Goal: Task Accomplishment & Management: Manage account settings

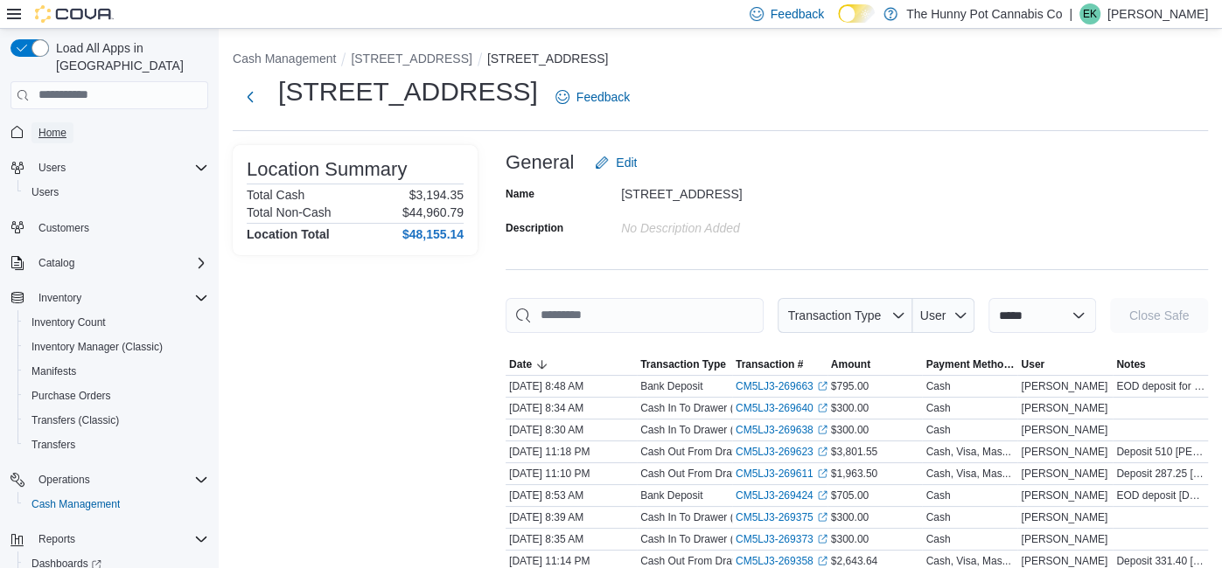
click at [55, 126] on span "Home" at bounding box center [52, 133] width 28 height 14
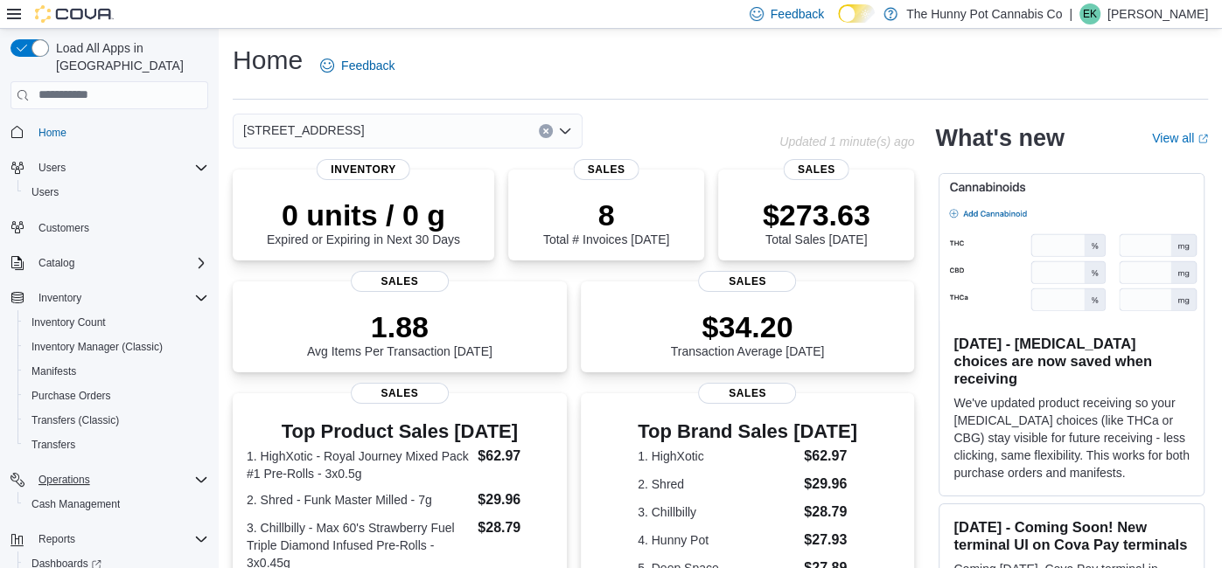
scroll to position [4, 0]
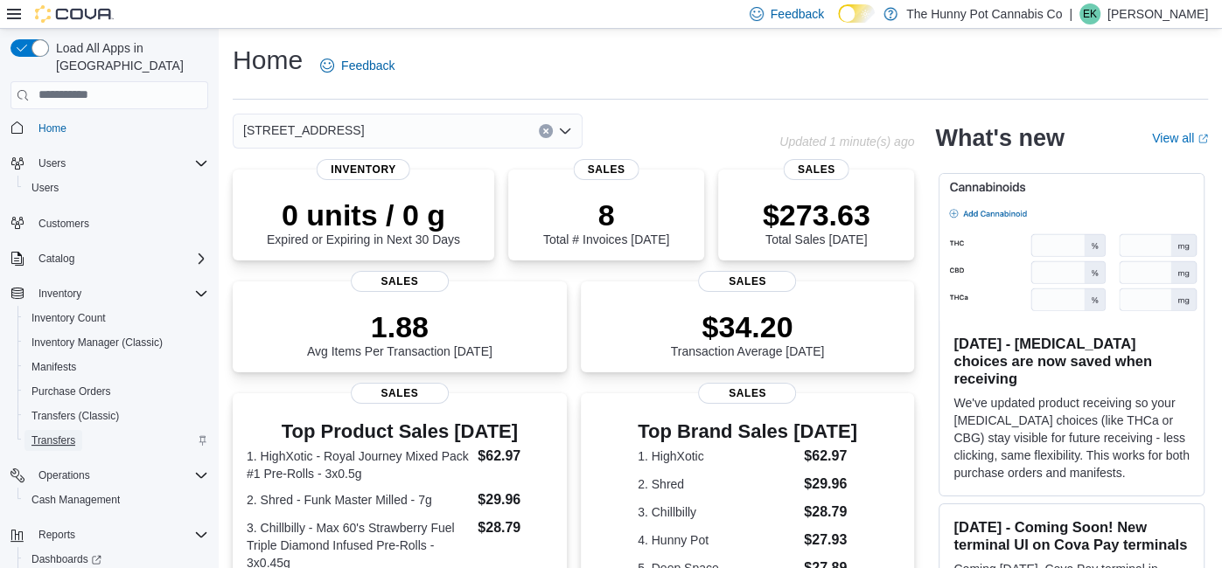
click at [79, 430] on link "Transfers" at bounding box center [53, 440] width 58 height 21
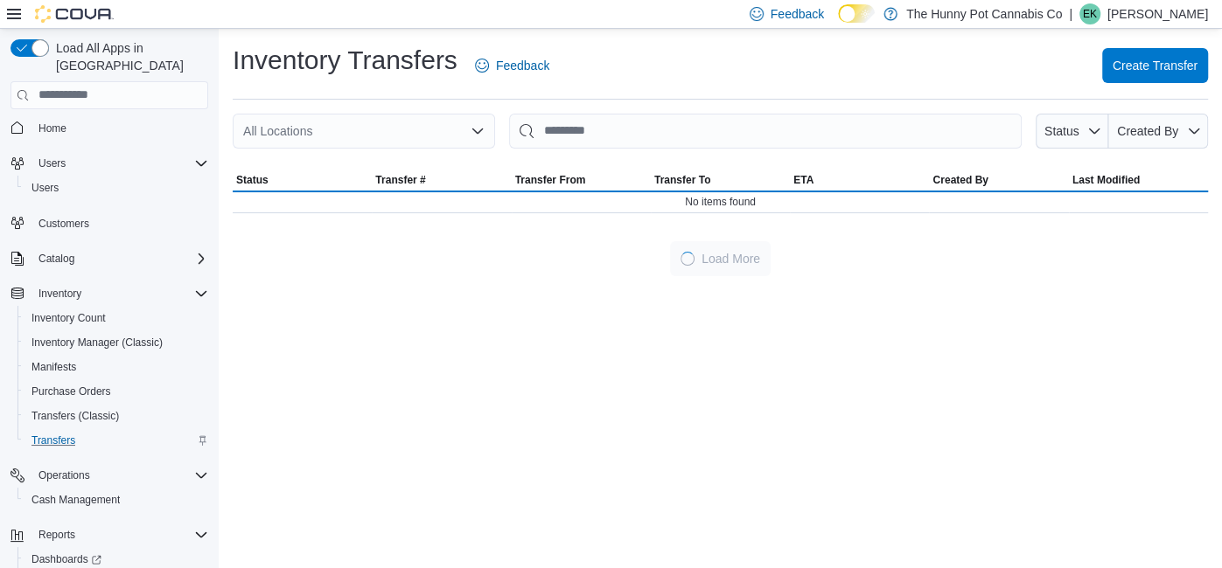
click at [372, 136] on div "All Locations" at bounding box center [364, 131] width 262 height 35
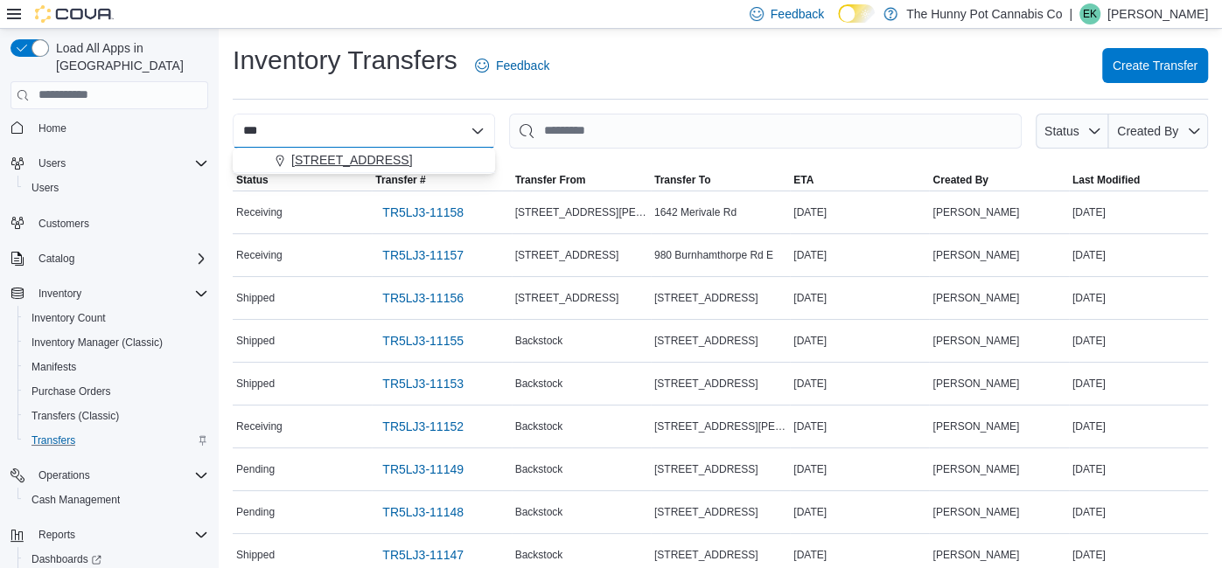
type input "***"
click at [372, 154] on div "[STREET_ADDRESS]" at bounding box center [374, 159] width 220 height 17
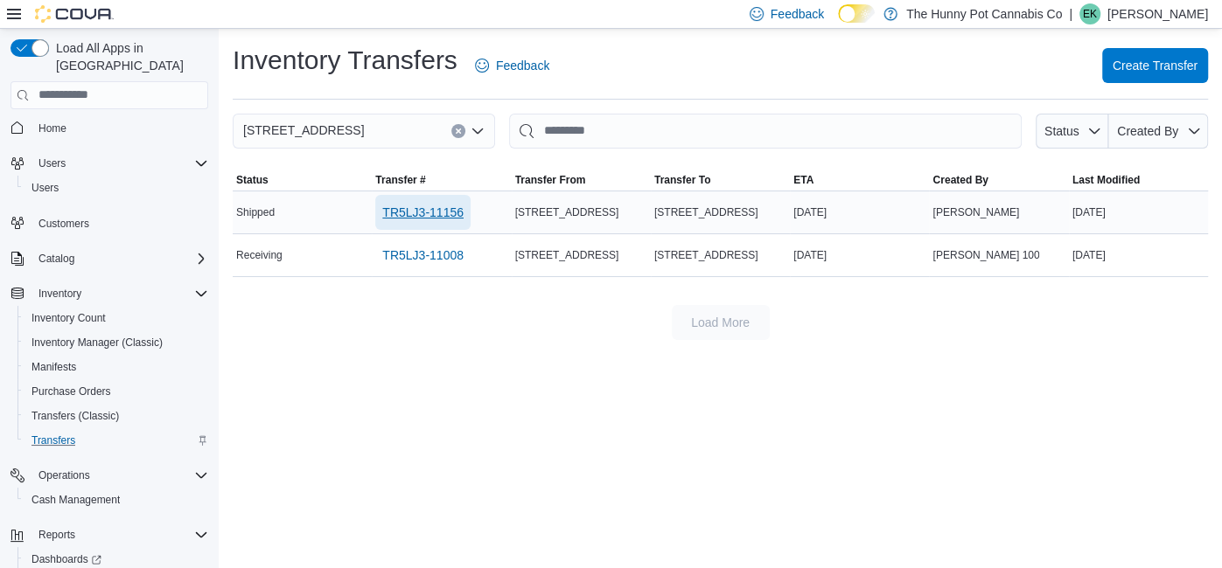
click at [429, 213] on span "TR5LJ3-11156" at bounding box center [422, 212] width 81 height 17
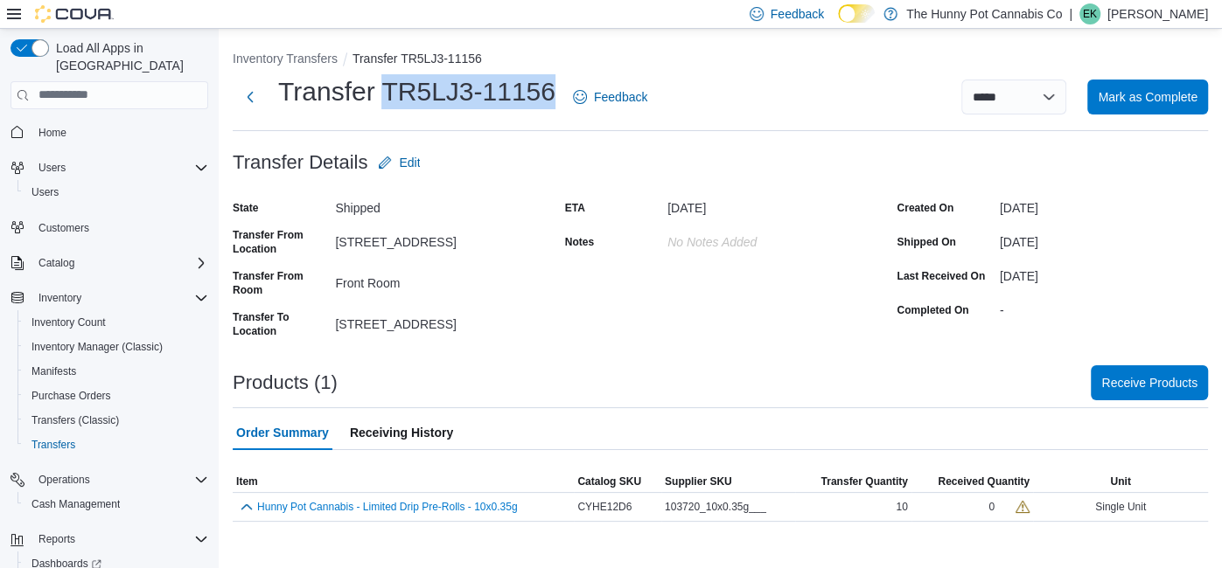
drag, startPoint x: 549, startPoint y: 90, endPoint x: 380, endPoint y: 84, distance: 169.8
click at [380, 84] on h1 "Transfer TR5LJ3-11156" at bounding box center [416, 91] width 277 height 35
copy h1 "TR5LJ3-11156"
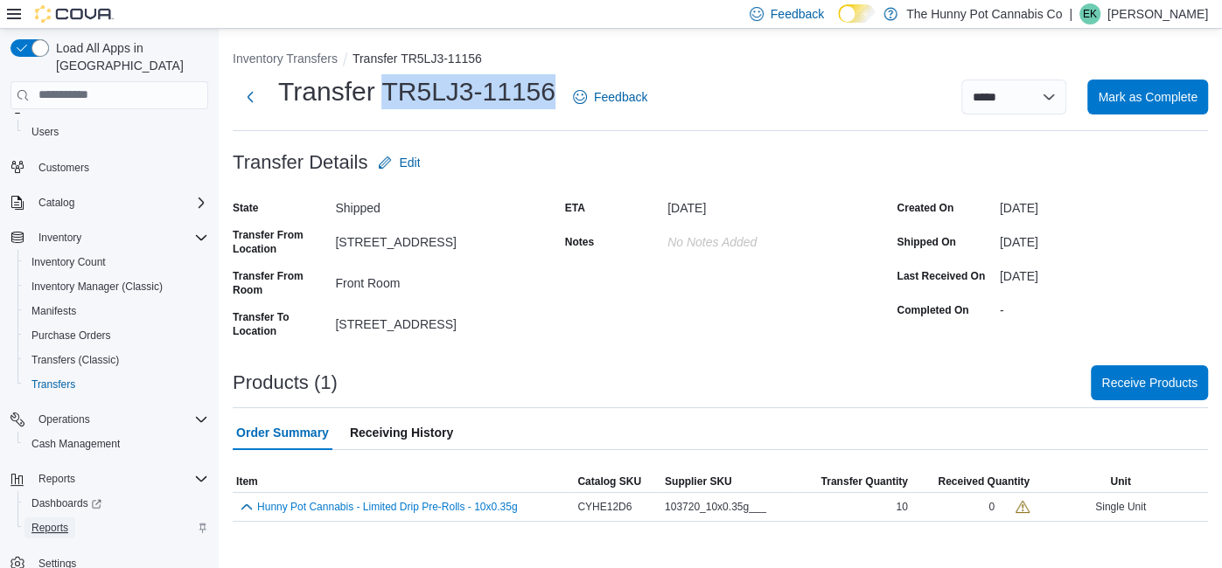
click at [52, 521] on span "Reports" at bounding box center [49, 528] width 37 height 14
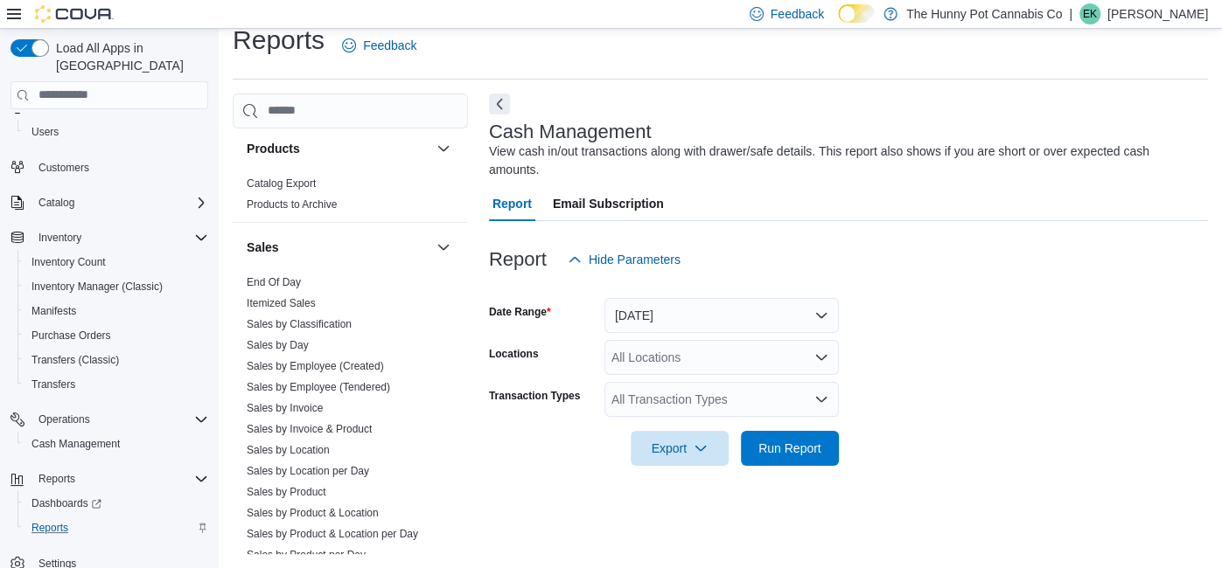
scroll to position [867, 0]
click at [331, 379] on link "Sales by Employee (Tendered)" at bounding box center [318, 385] width 143 height 12
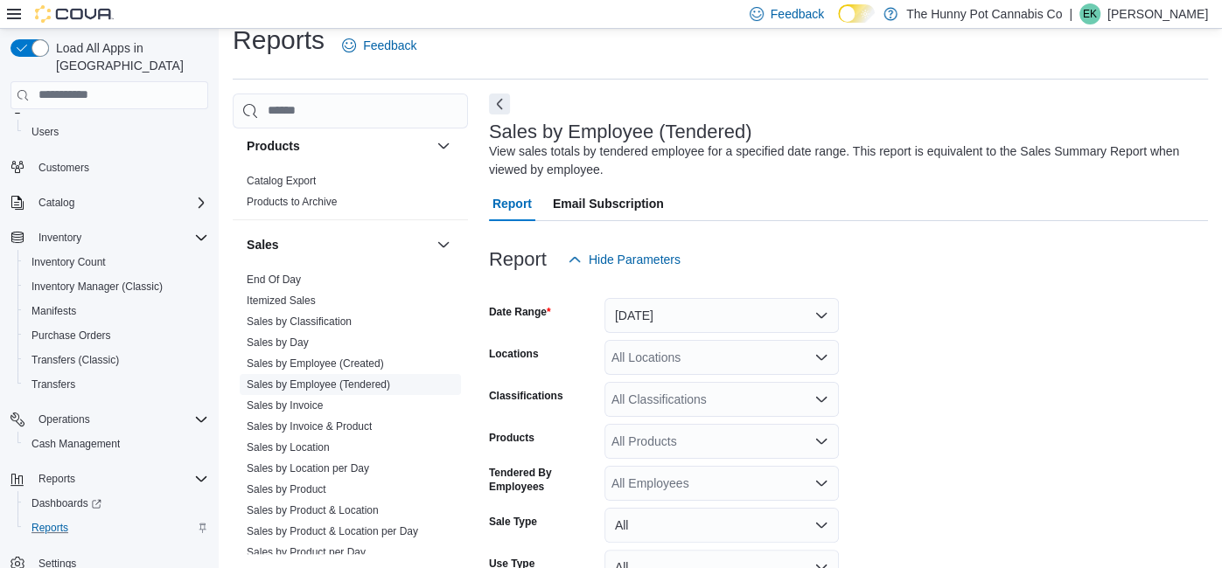
scroll to position [58, 0]
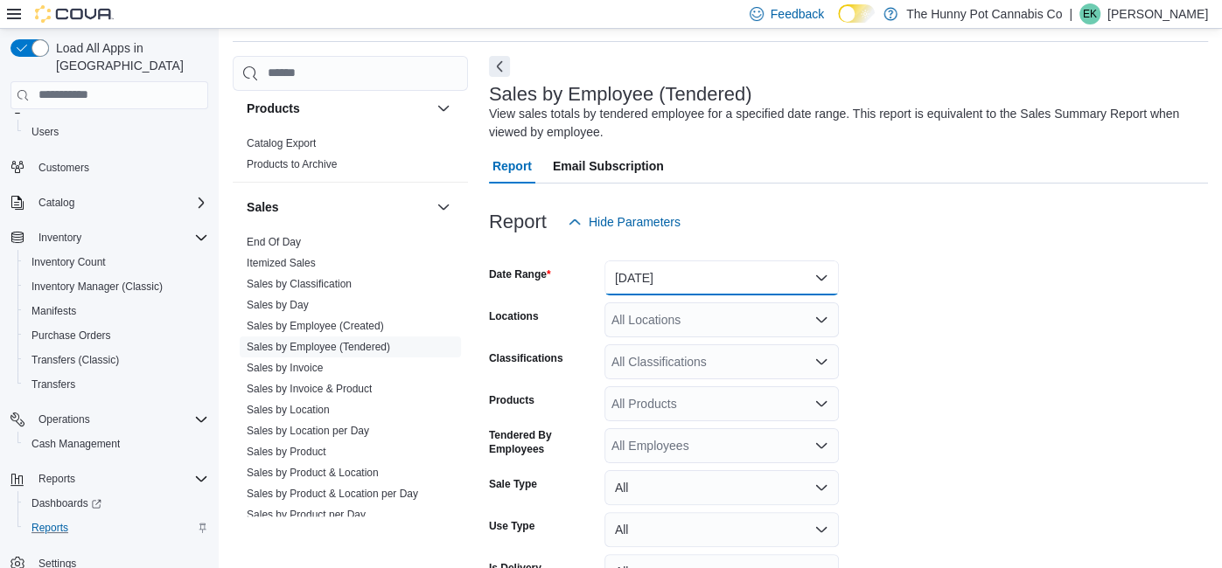
click at [718, 285] on button "Yesterday" at bounding box center [721, 278] width 234 height 35
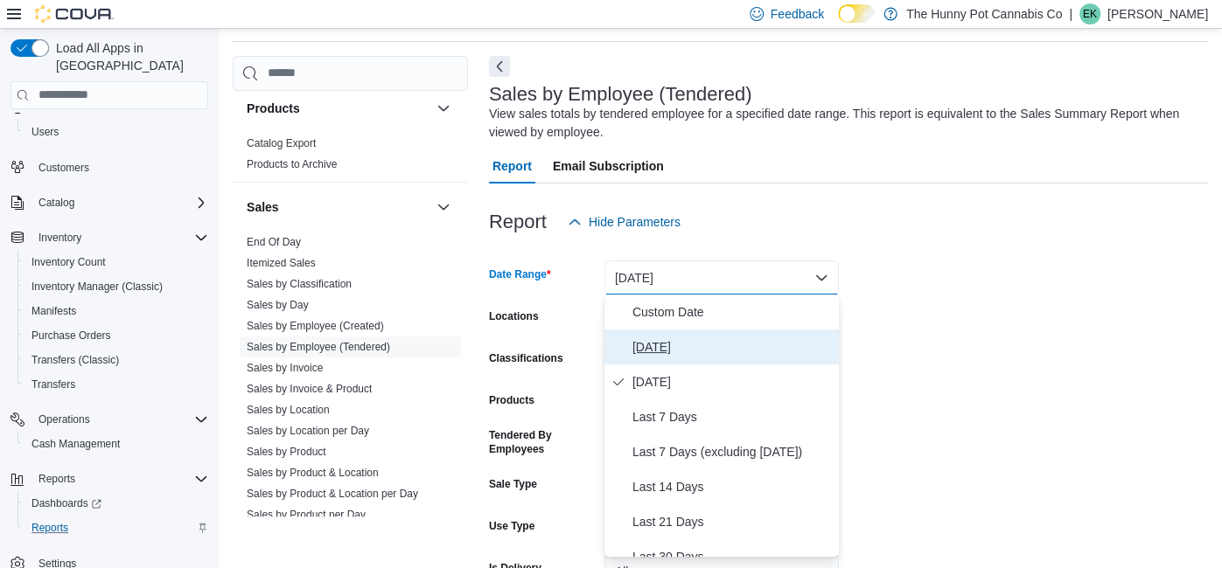
click at [687, 334] on button "Today" at bounding box center [721, 347] width 234 height 35
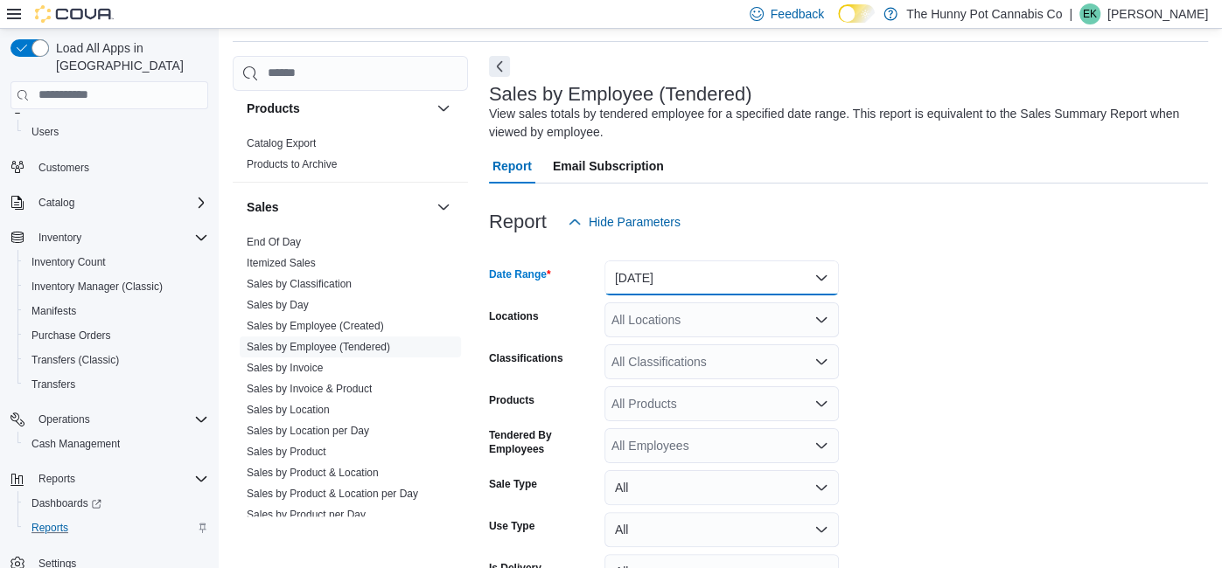
click at [689, 278] on button "Today" at bounding box center [721, 278] width 234 height 35
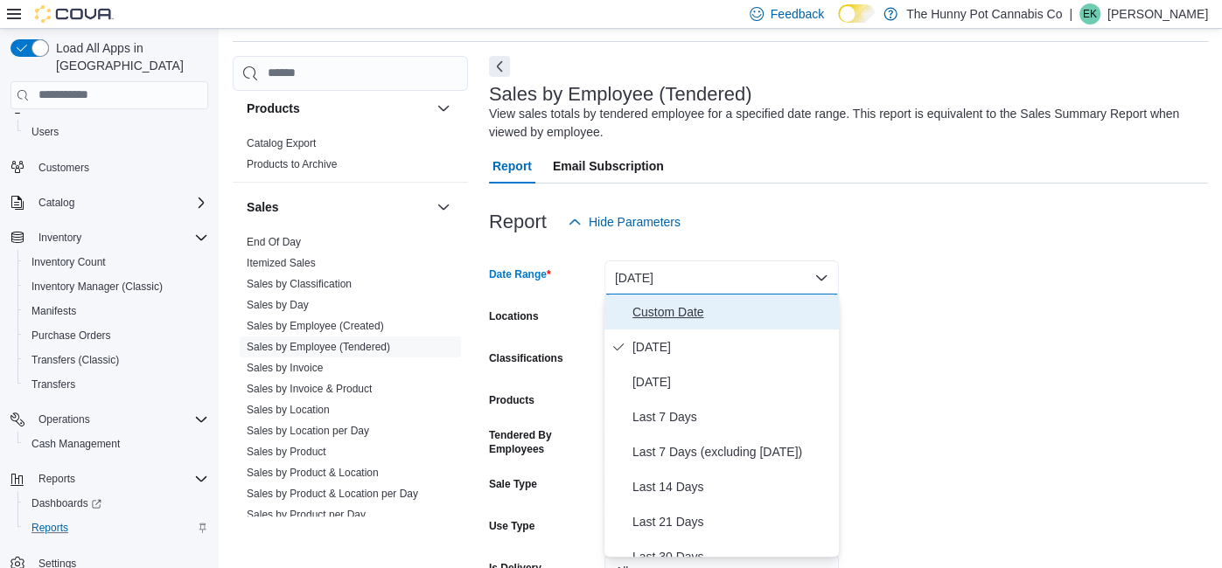
click at [691, 317] on span "Custom Date" at bounding box center [731, 312] width 199 height 21
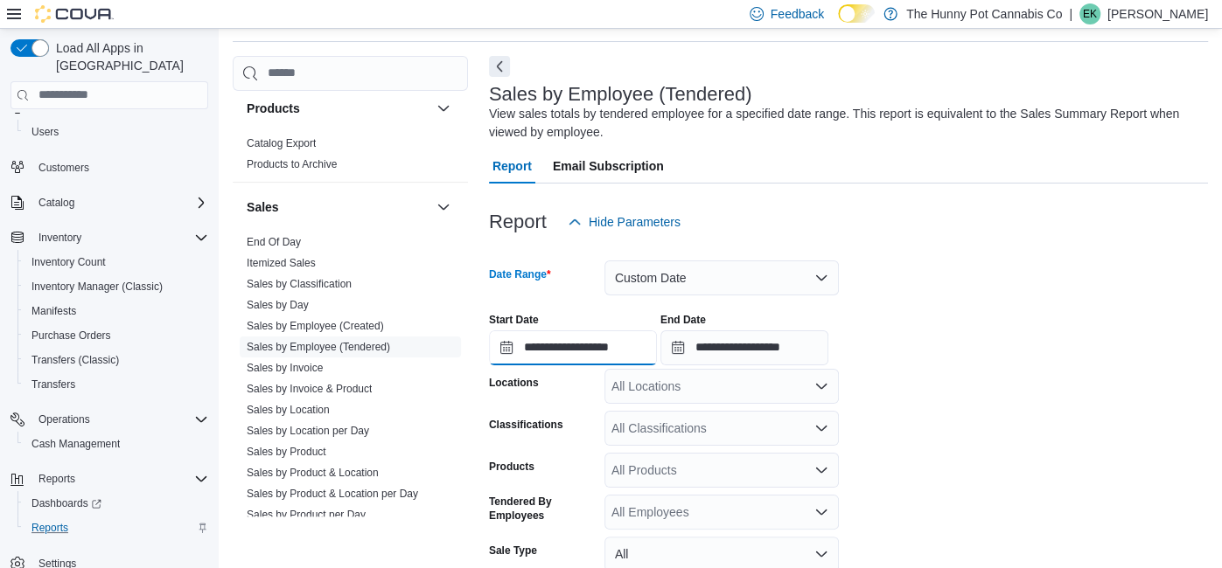
click at [652, 357] on input "**********" at bounding box center [573, 348] width 168 height 35
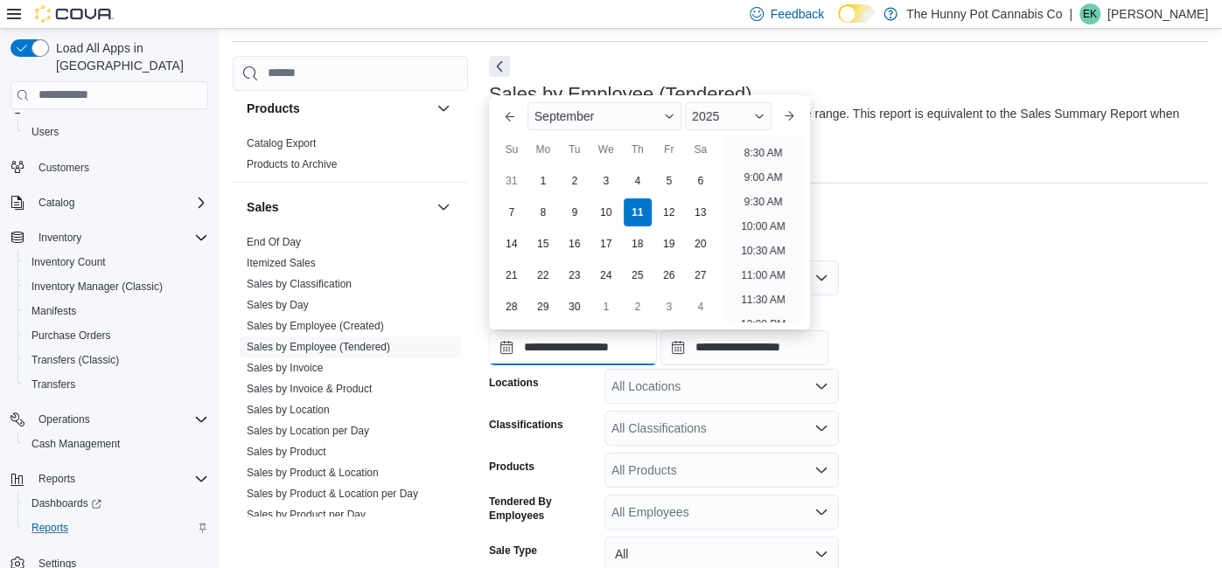
scroll to position [434, 0]
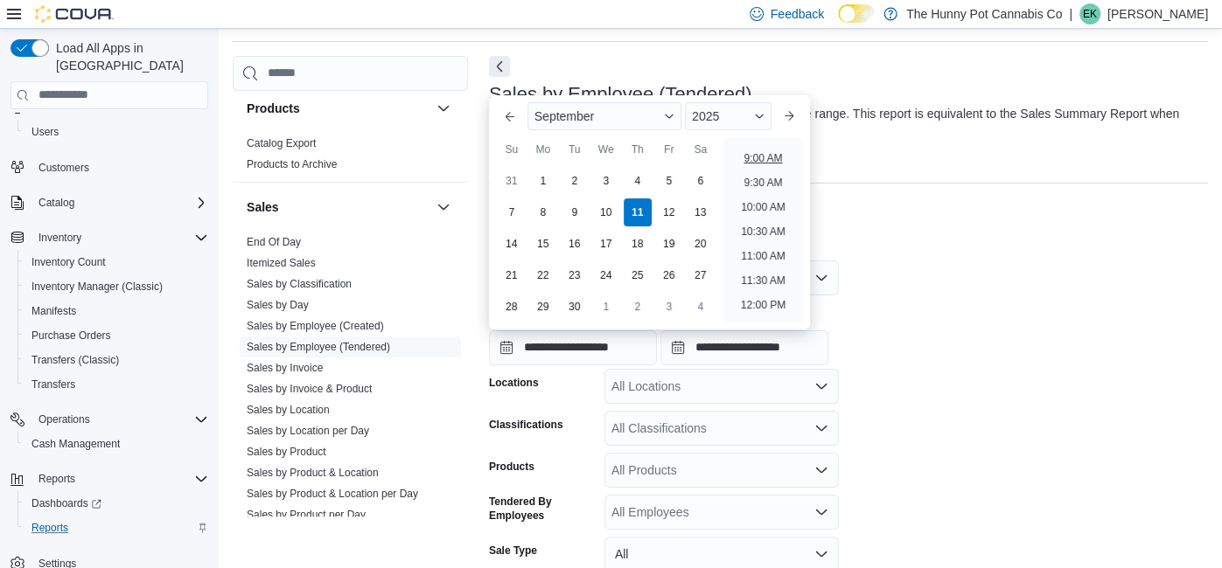
click at [756, 164] on li "9:00 AM" at bounding box center [762, 158] width 52 height 21
type input "**********"
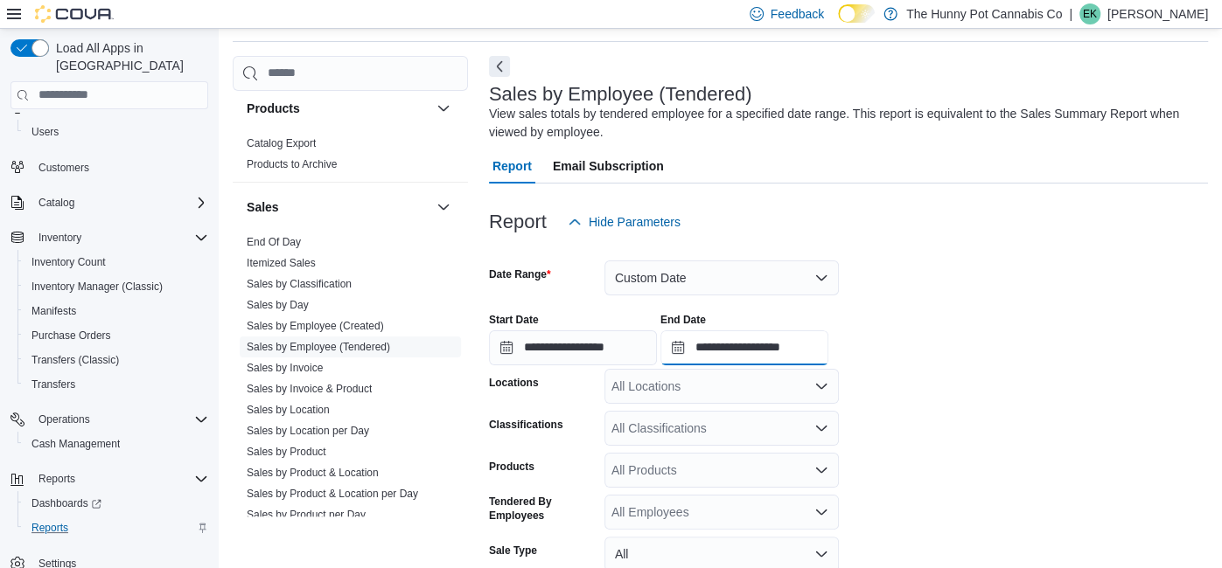
click at [828, 342] on input "**********" at bounding box center [744, 348] width 168 height 35
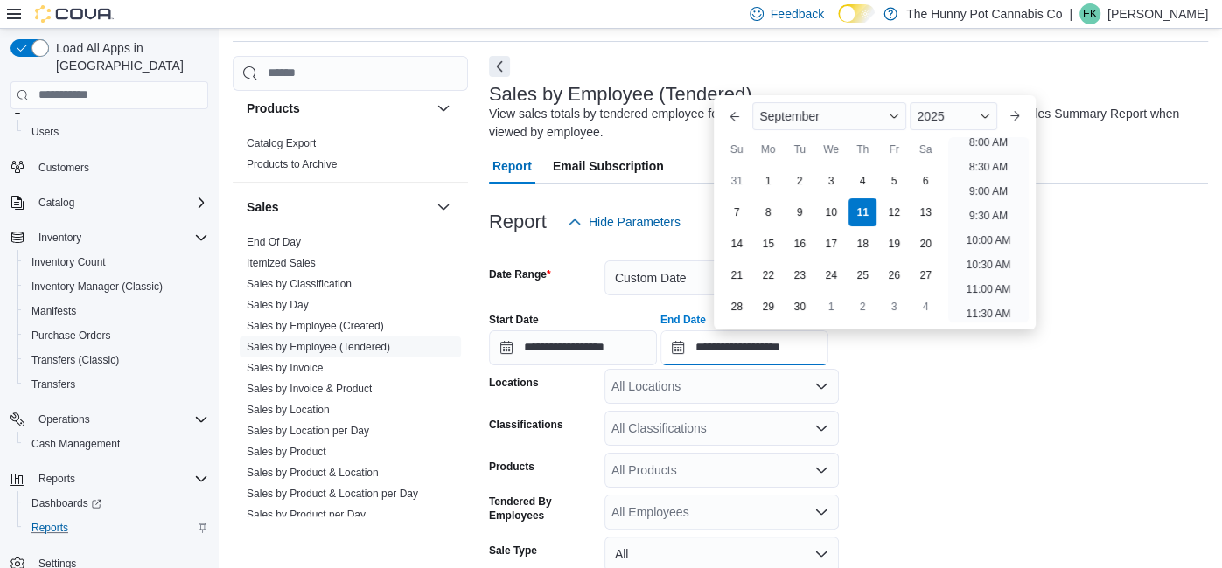
scroll to position [430, 0]
click at [973, 212] on li "10:00 AM" at bounding box center [988, 210] width 59 height 21
type input "**********"
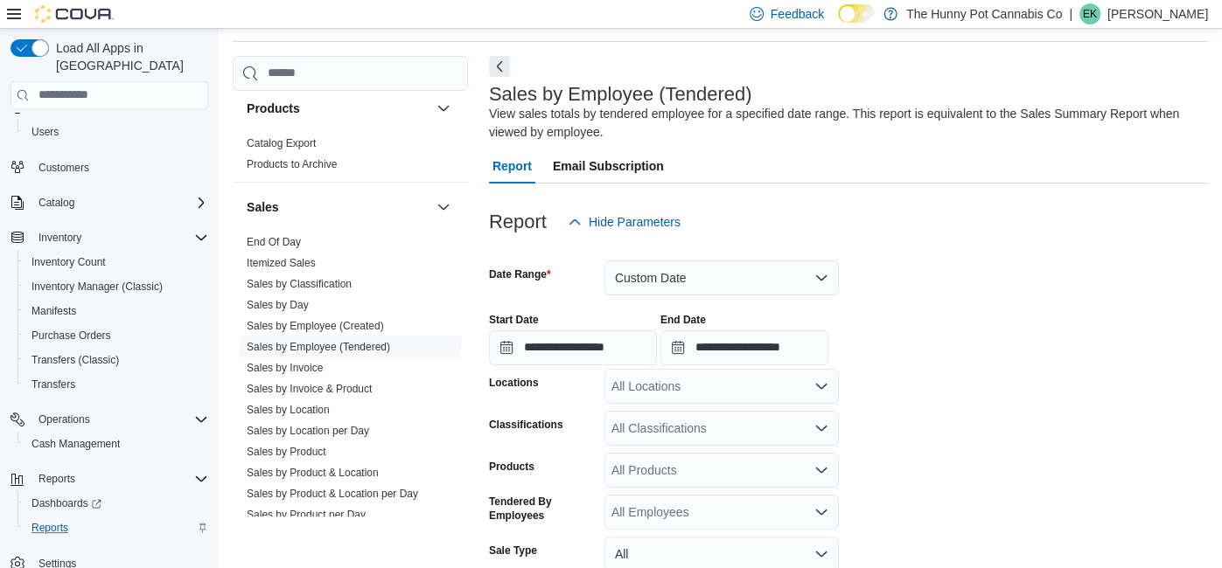
click at [777, 383] on div "All Locations" at bounding box center [721, 386] width 234 height 35
type input "***"
click at [765, 360] on div "[STREET_ADDRESS]" at bounding box center [721, 353] width 213 height 17
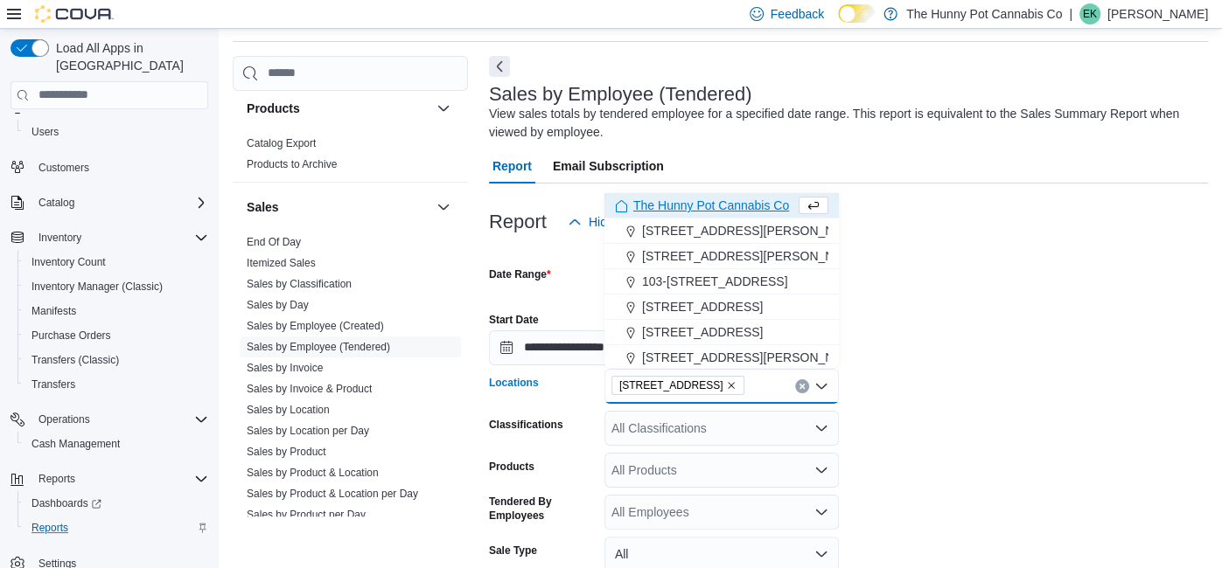
click at [953, 430] on form "**********" at bounding box center [848, 472] width 719 height 465
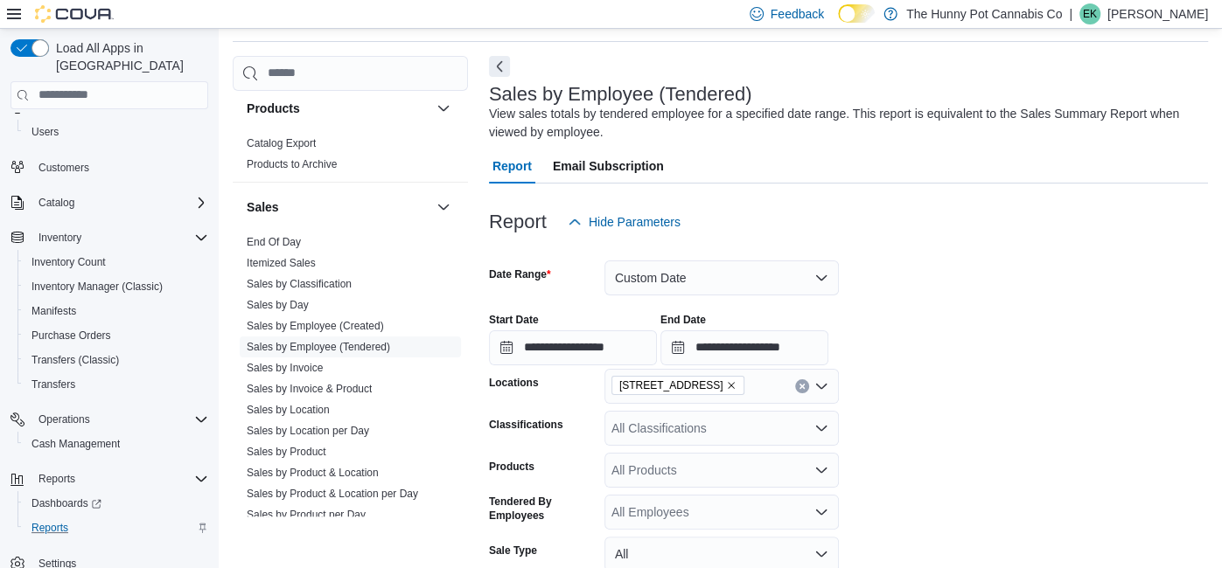
scroll to position [228, 0]
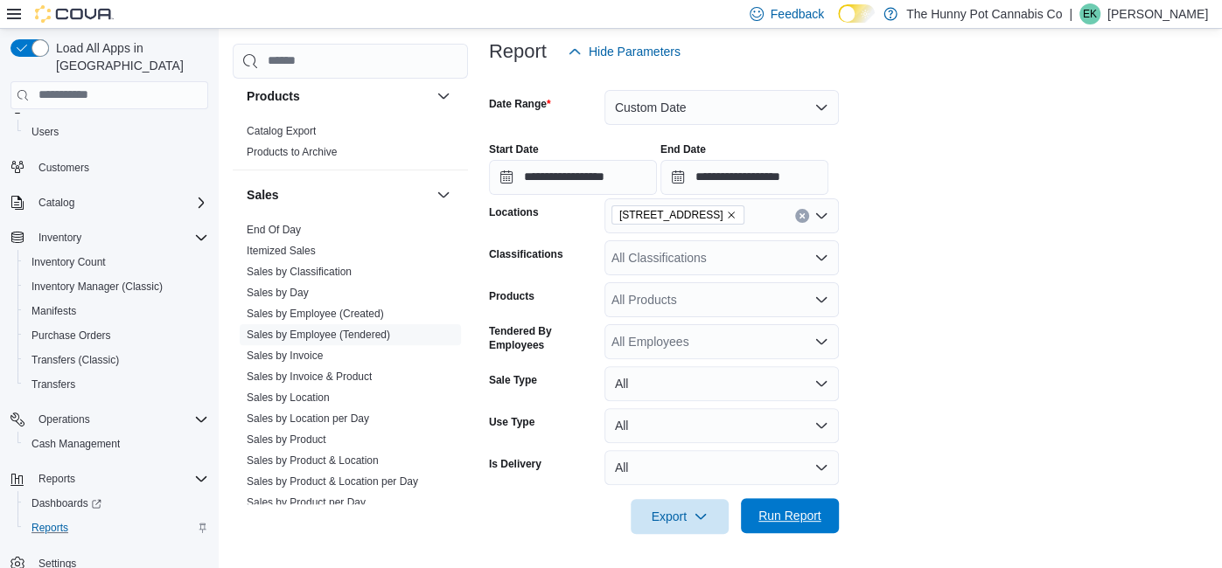
click at [771, 530] on span "Run Report" at bounding box center [789, 516] width 77 height 35
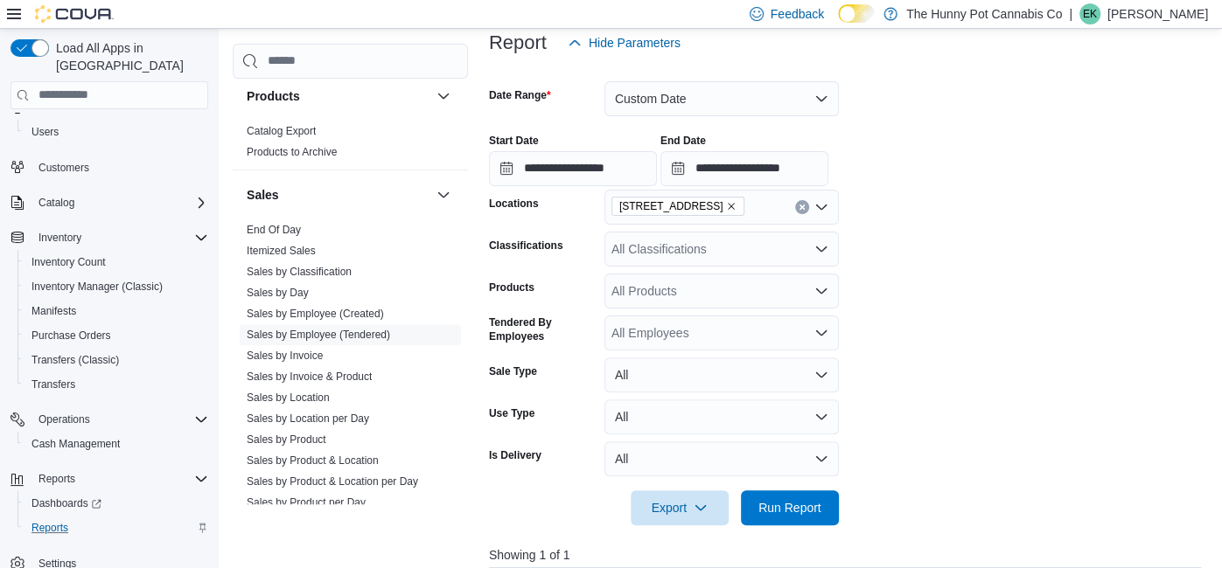
scroll to position [233, 0]
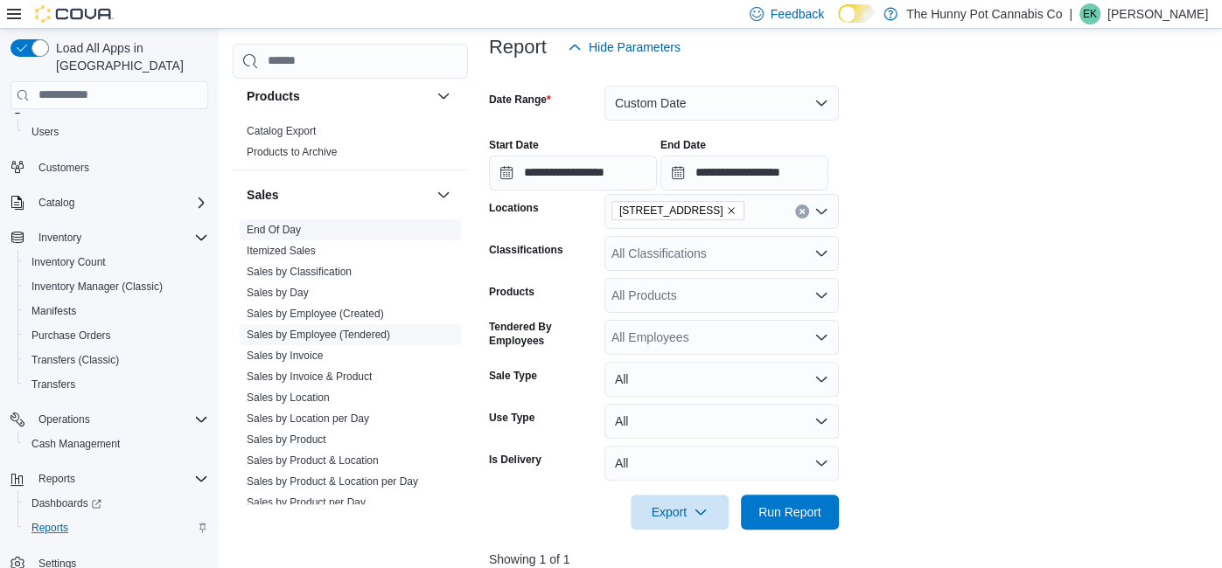
click at [289, 224] on link "End Of Day" at bounding box center [274, 230] width 54 height 12
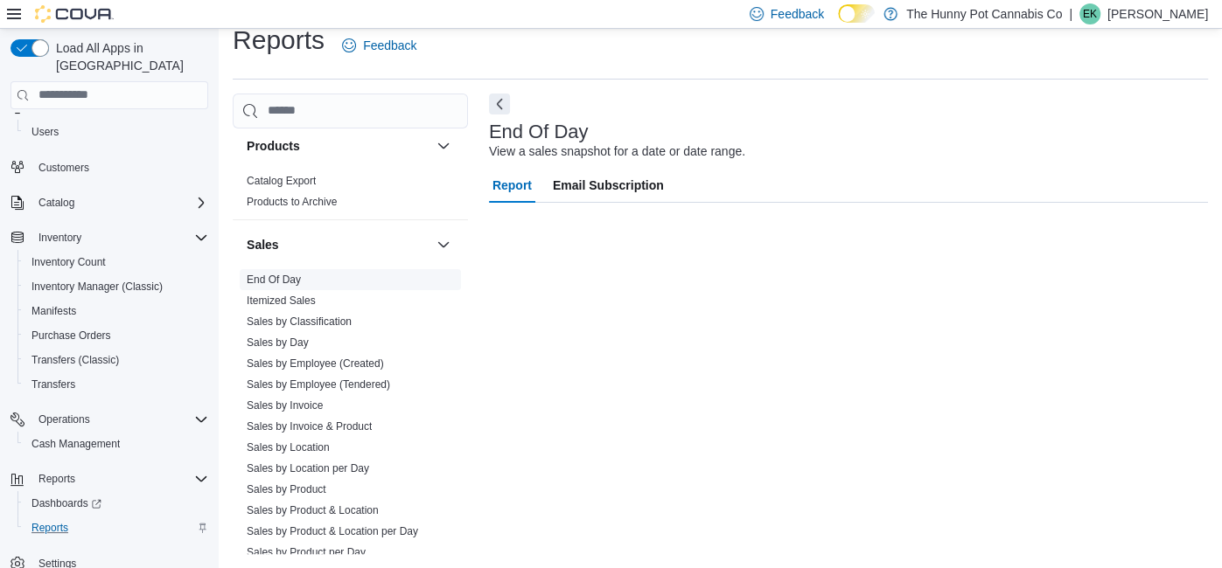
scroll to position [20, 0]
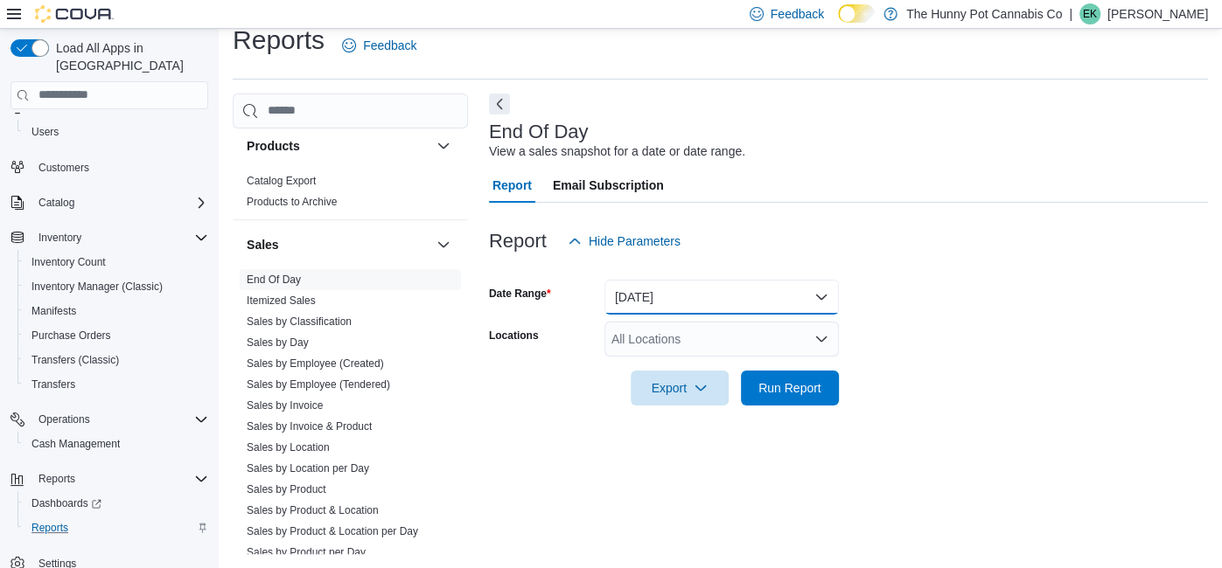
click at [742, 296] on button "Today" at bounding box center [721, 297] width 234 height 35
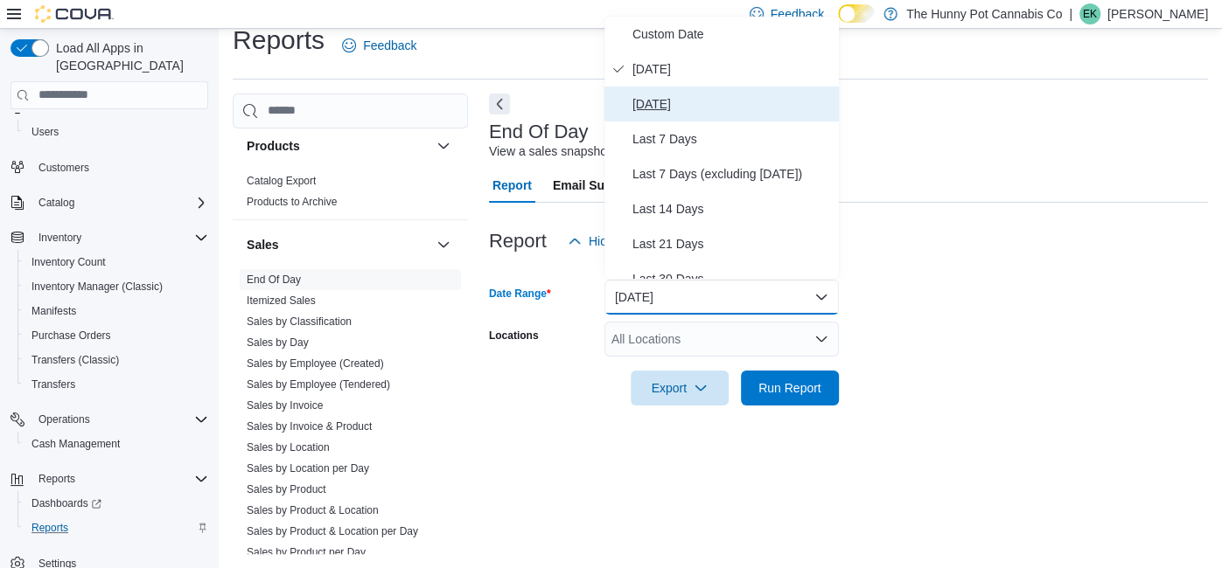
click at [701, 109] on span "Yesterday" at bounding box center [731, 104] width 199 height 21
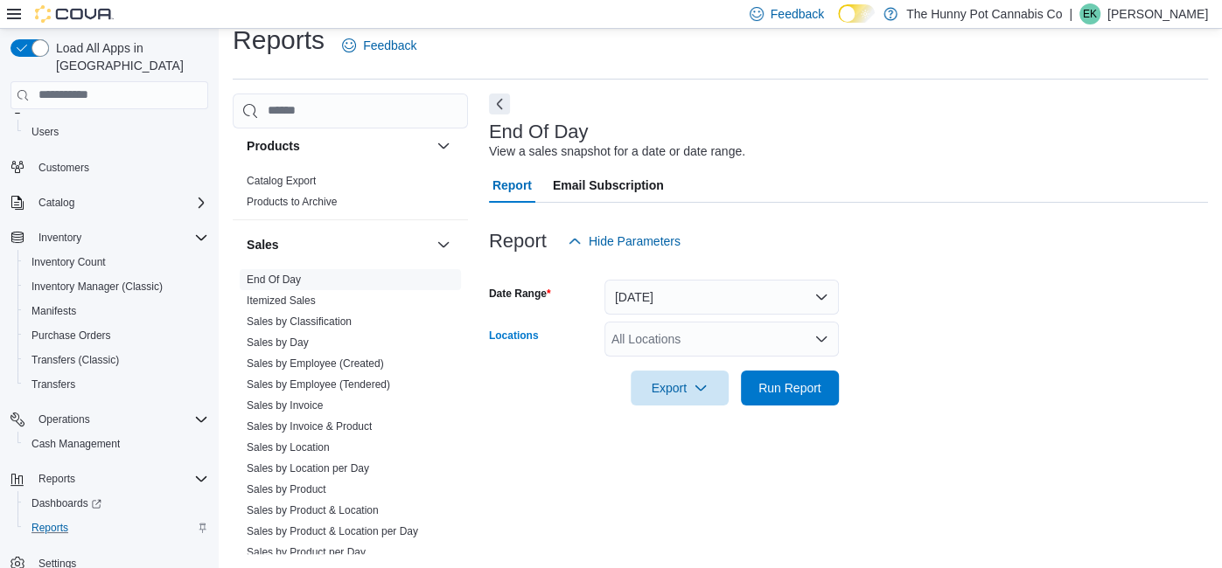
click at [709, 335] on div "All Locations" at bounding box center [721, 339] width 234 height 35
type input "***"
click at [697, 366] on span "[STREET_ADDRESS]" at bounding box center [702, 367] width 121 height 17
click at [883, 406] on div at bounding box center [848, 416] width 719 height 21
click at [802, 380] on span "Run Report" at bounding box center [789, 387] width 63 height 17
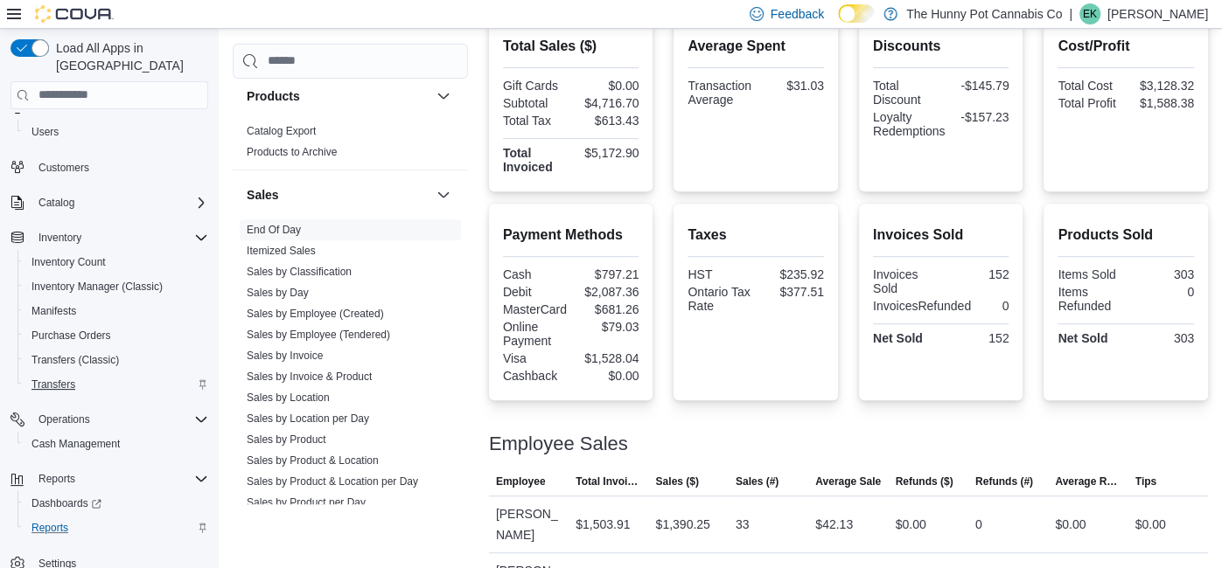
scroll to position [433, 0]
click at [70, 518] on link "Reports" at bounding box center [49, 528] width 51 height 21
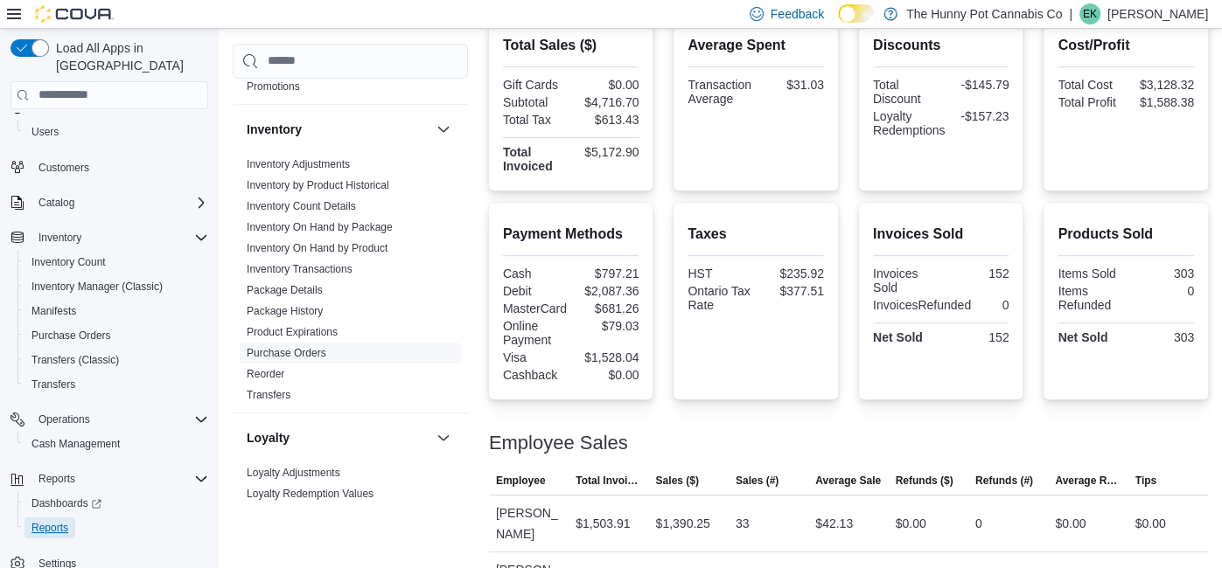
scroll to position [269, 0]
click at [270, 373] on link "Reorder" at bounding box center [266, 375] width 38 height 12
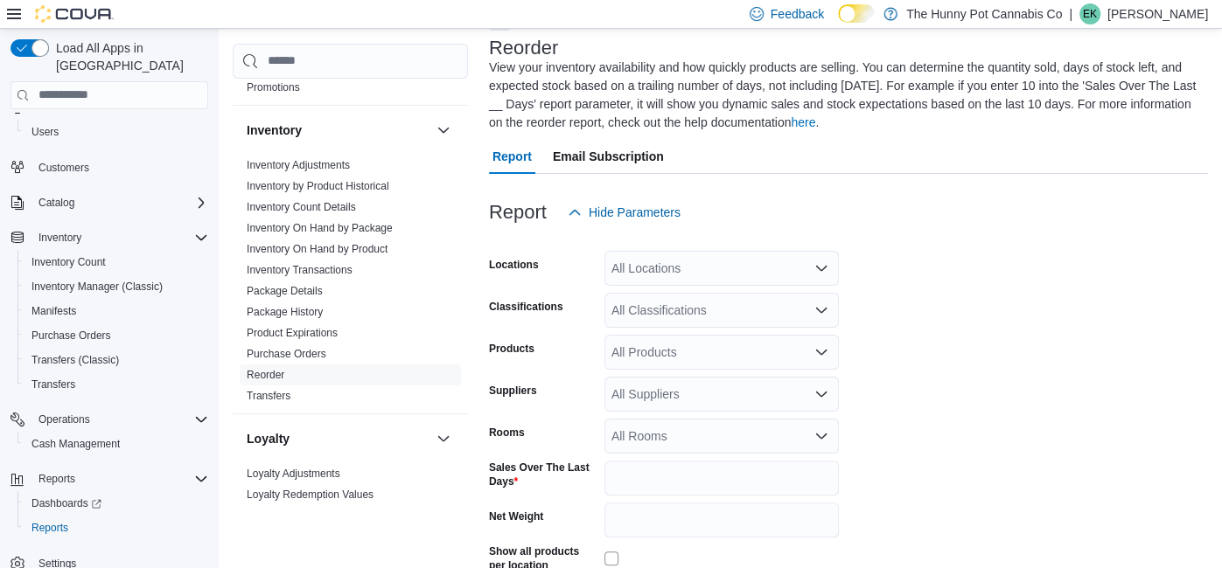
scroll to position [94, 0]
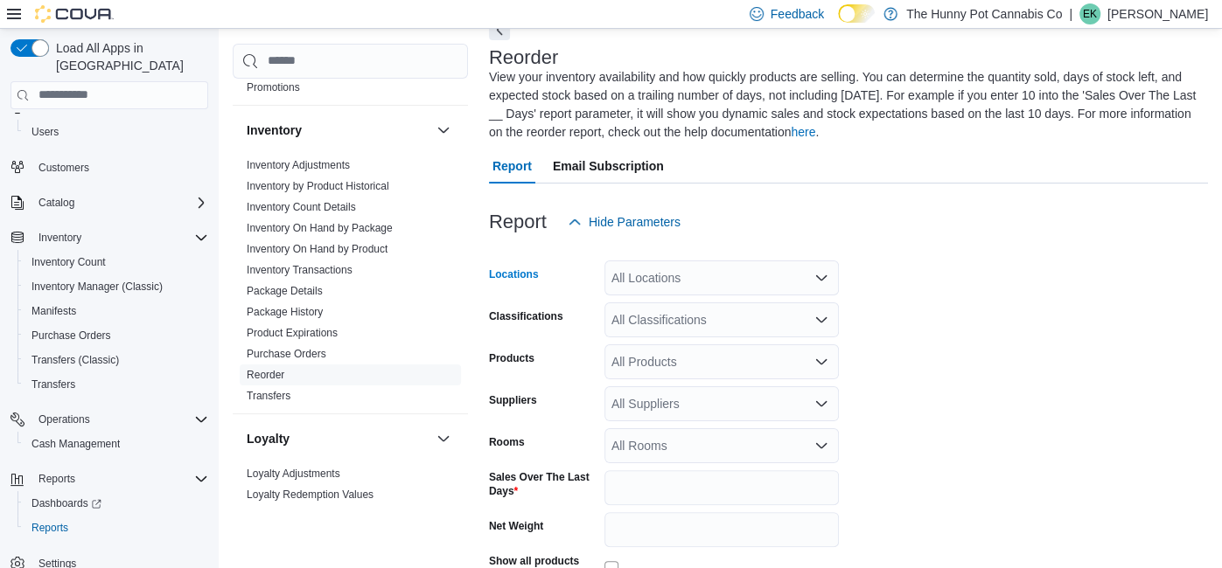
click at [687, 276] on div "All Locations" at bounding box center [721, 278] width 234 height 35
type input "***"
click at [701, 317] on button "[STREET_ADDRESS]" at bounding box center [721, 307] width 234 height 25
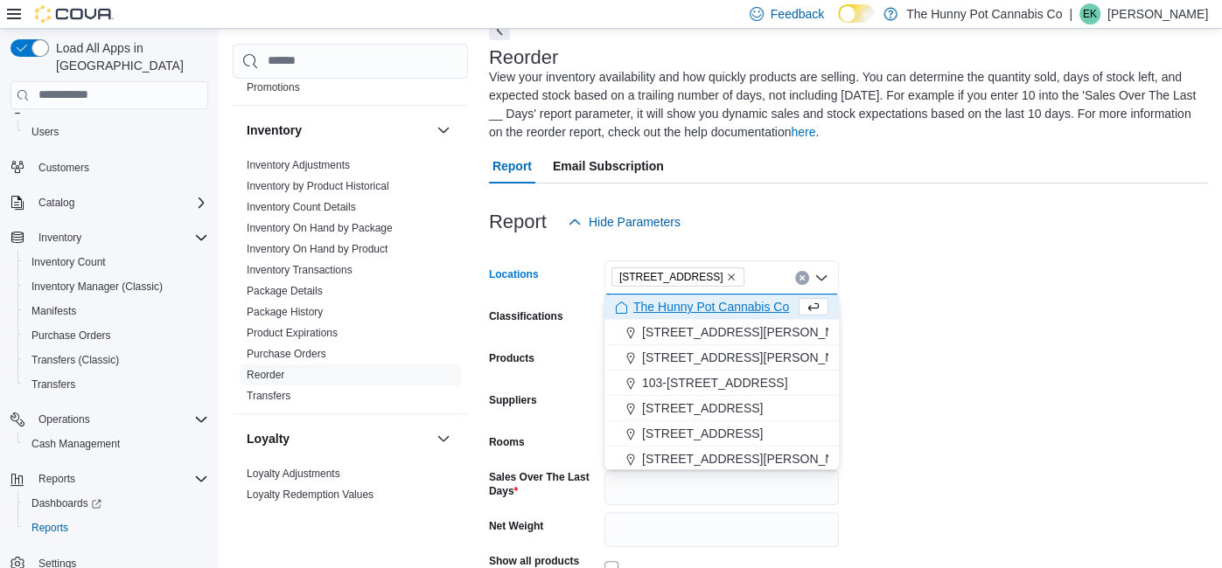
click at [928, 315] on form "Locations 2591 Yonge St Combo box. Selected. 2591 Yonge St. Press Backspace to …" at bounding box center [848, 456] width 719 height 432
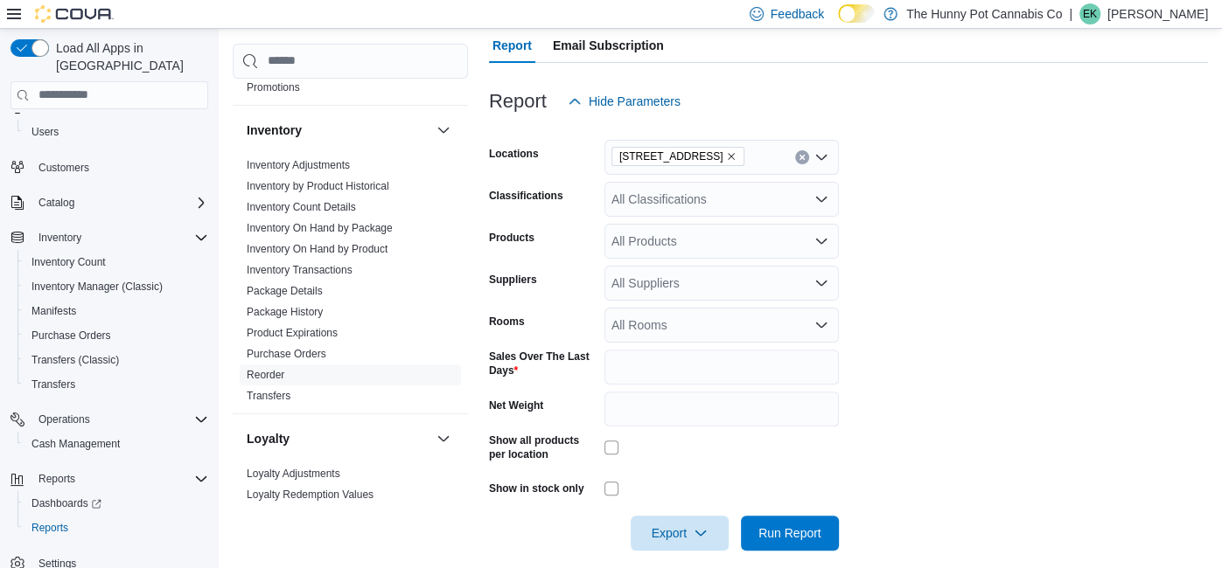
scroll to position [233, 0]
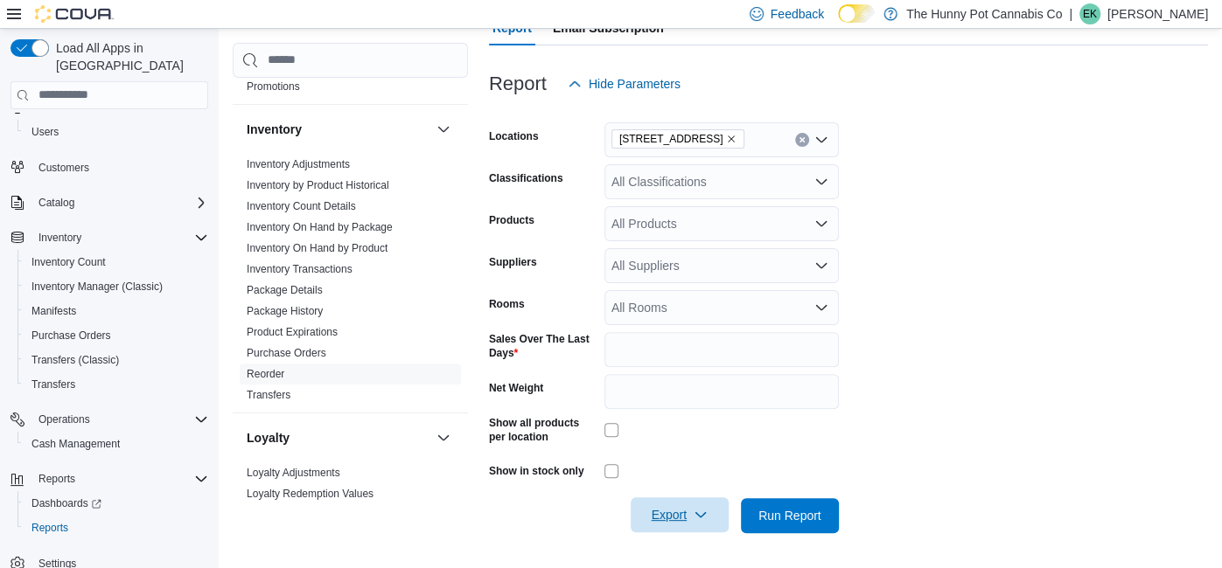
click at [659, 520] on span "Export" at bounding box center [679, 515] width 77 height 35
click at [653, 409] on span "Export to Excel" at bounding box center [682, 411] width 79 height 14
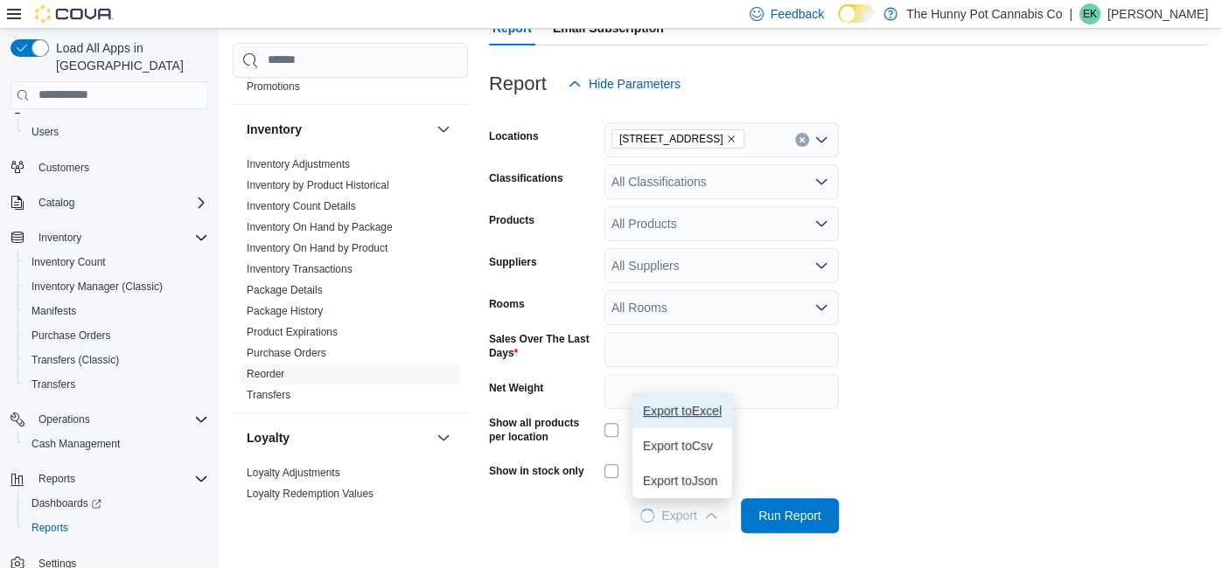
click at [653, 409] on span "Export to Excel" at bounding box center [682, 411] width 79 height 14
click at [684, 414] on span "Export to Excel" at bounding box center [682, 411] width 79 height 14
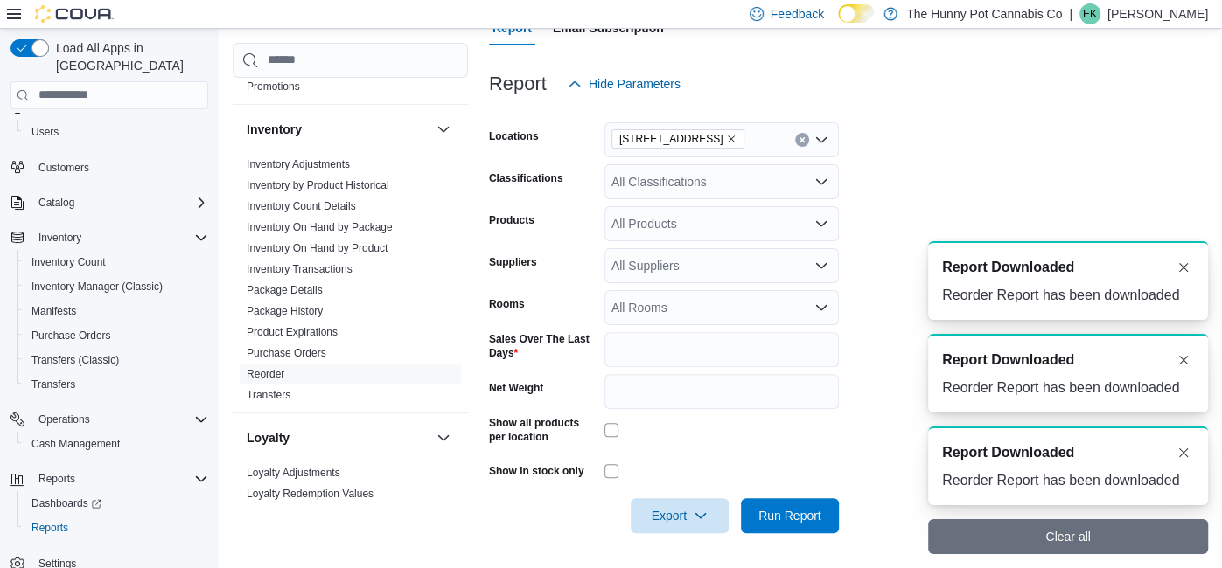
scroll to position [0, 0]
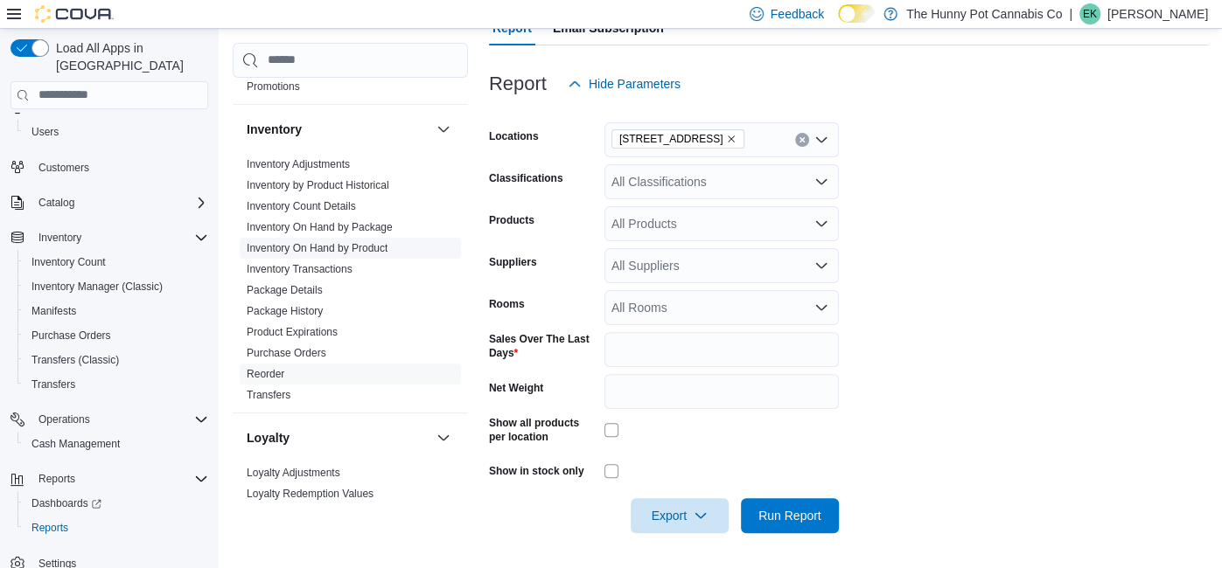
click at [304, 244] on link "Inventory On Hand by Product" at bounding box center [317, 248] width 141 height 12
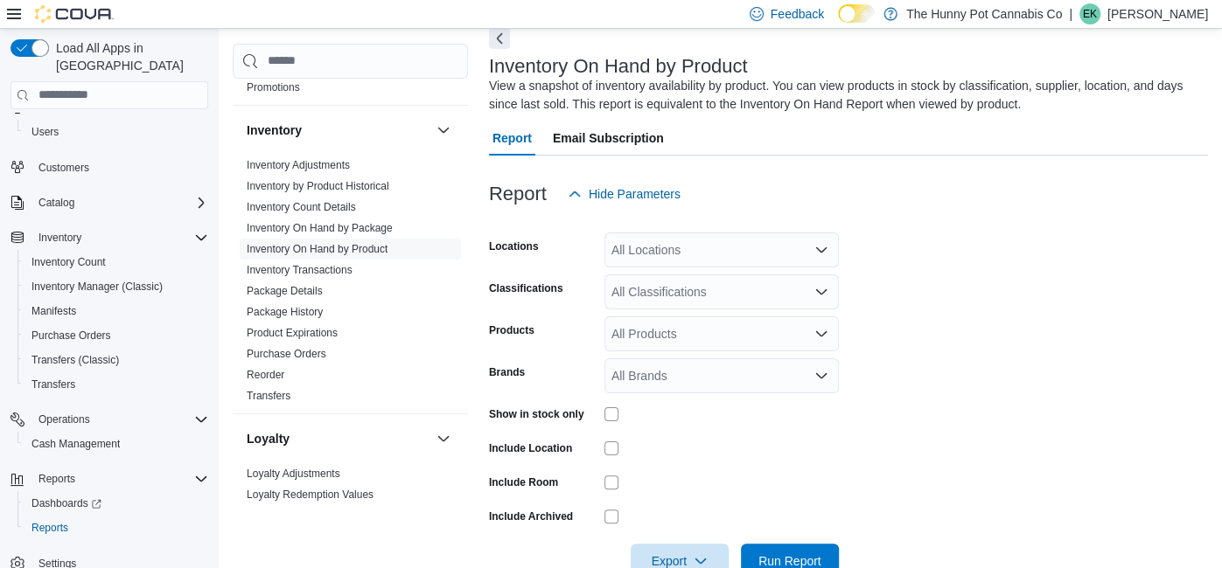
scroll to position [58, 0]
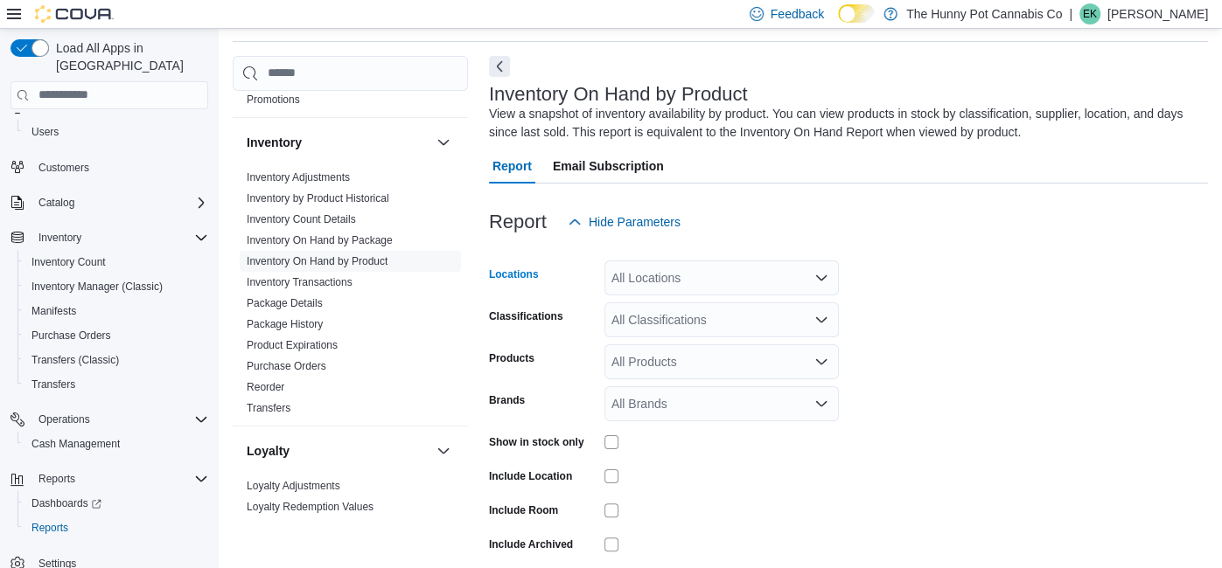
click at [780, 277] on div "All Locations" at bounding box center [721, 278] width 234 height 35
type input "***"
click at [770, 301] on div "Backstock" at bounding box center [721, 306] width 213 height 17
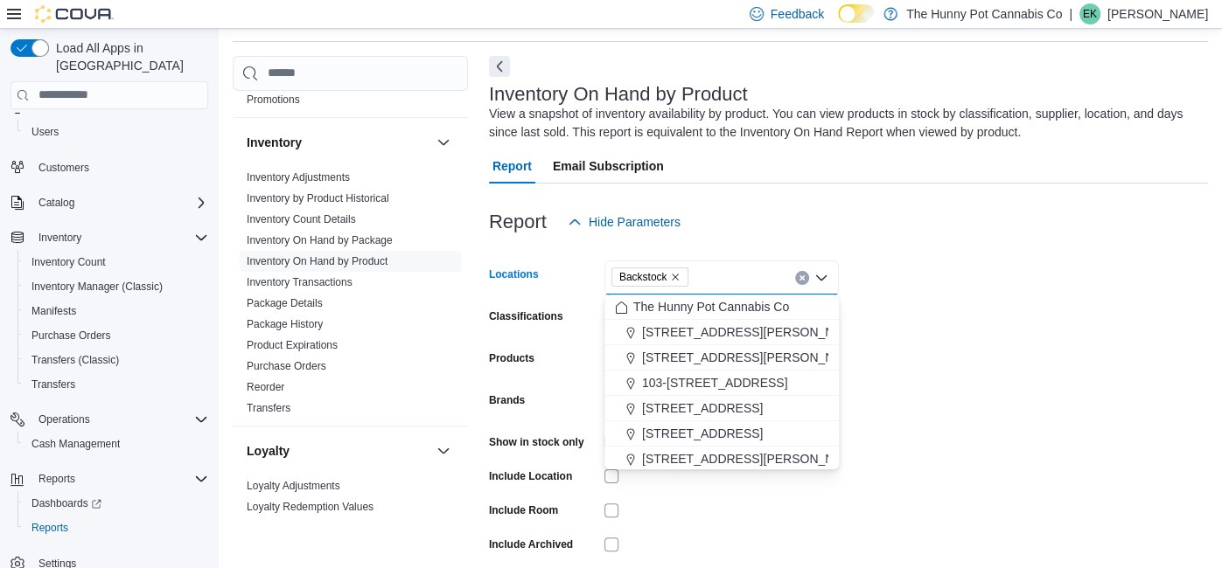
click at [910, 406] on form "Locations Backstock Combo box. Selected. Backstock. Press Backspace to delete B…" at bounding box center [848, 423] width 719 height 367
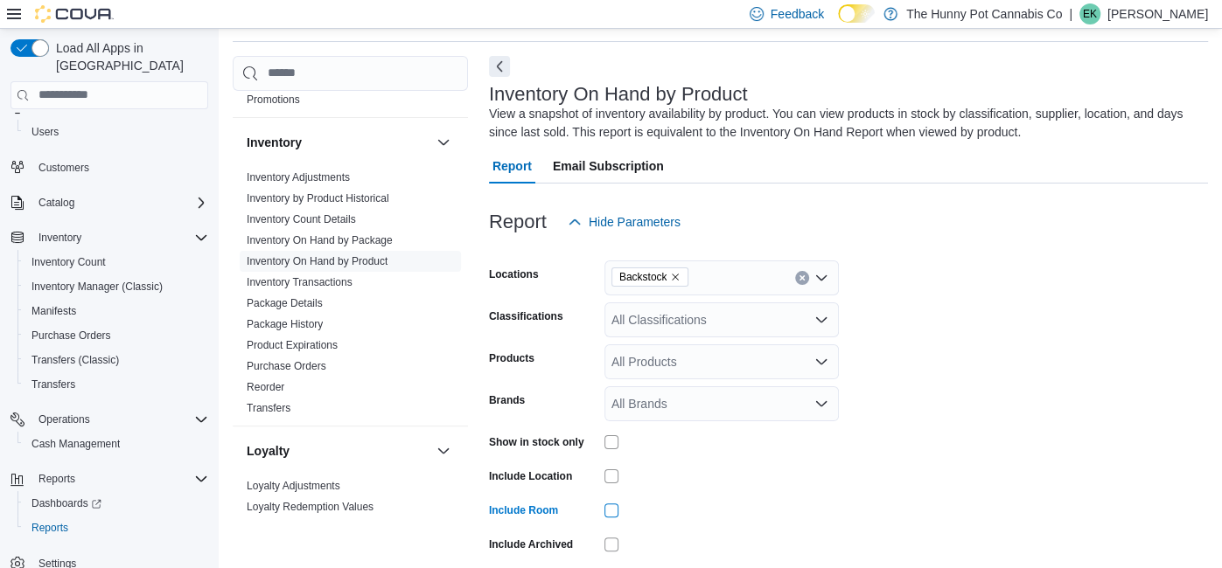
scroll to position [130, 0]
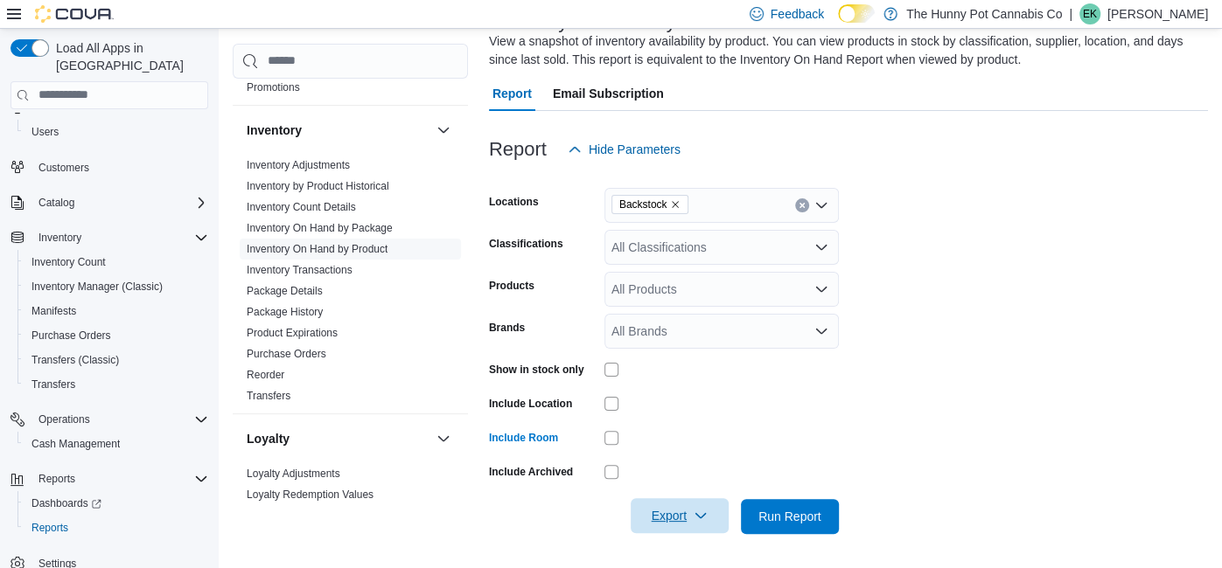
click at [689, 511] on span "Export" at bounding box center [679, 516] width 77 height 35
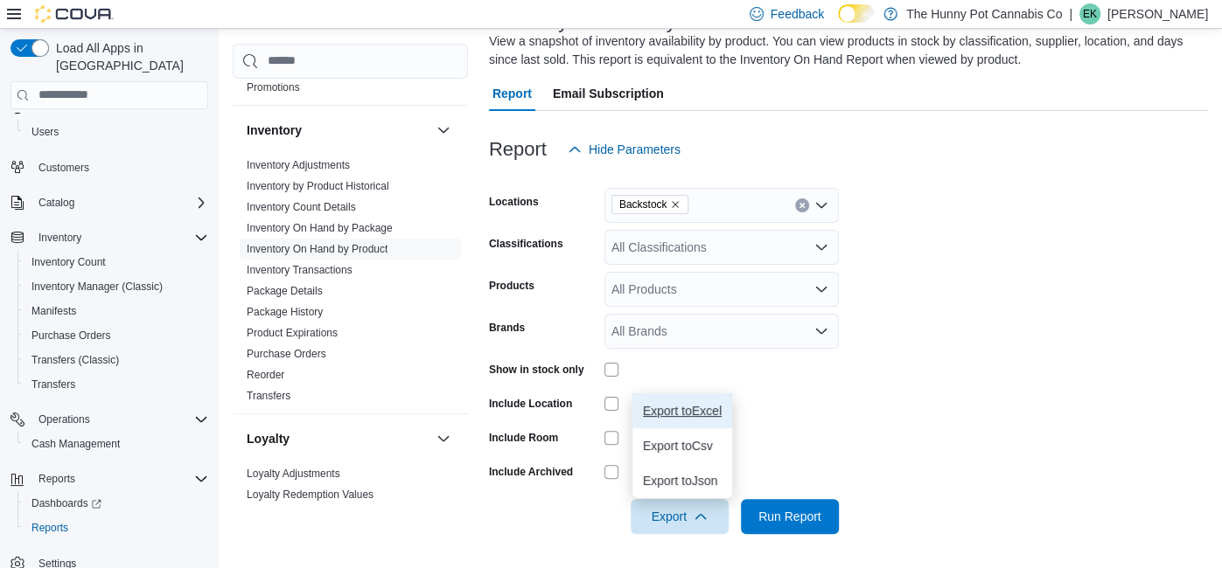
click at [681, 415] on span "Export to Excel" at bounding box center [682, 411] width 79 height 14
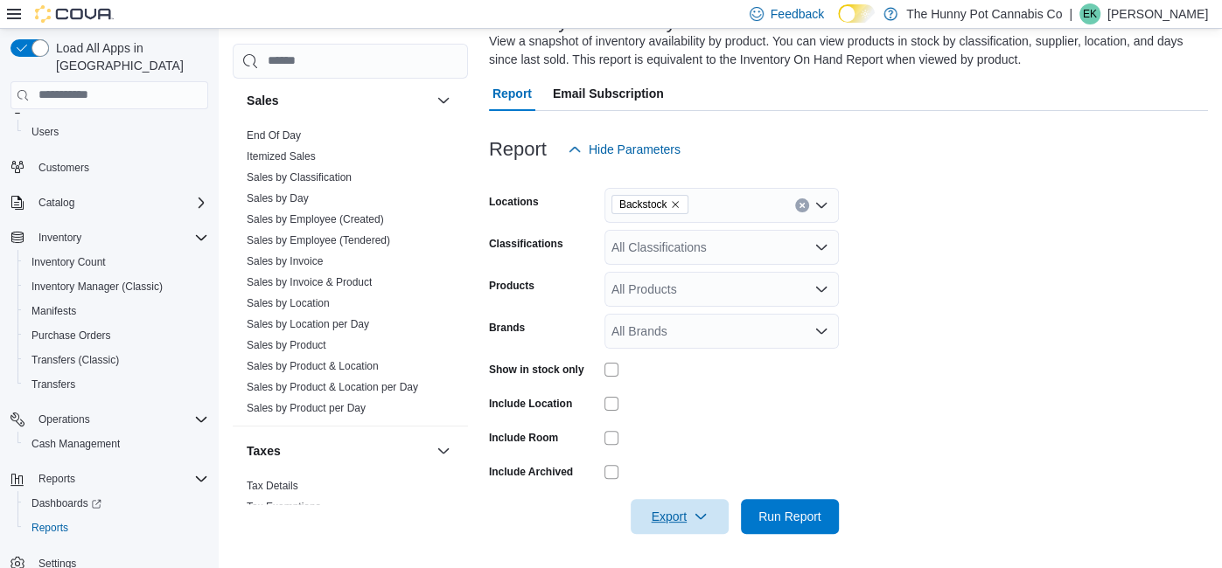
scroll to position [996, 0]
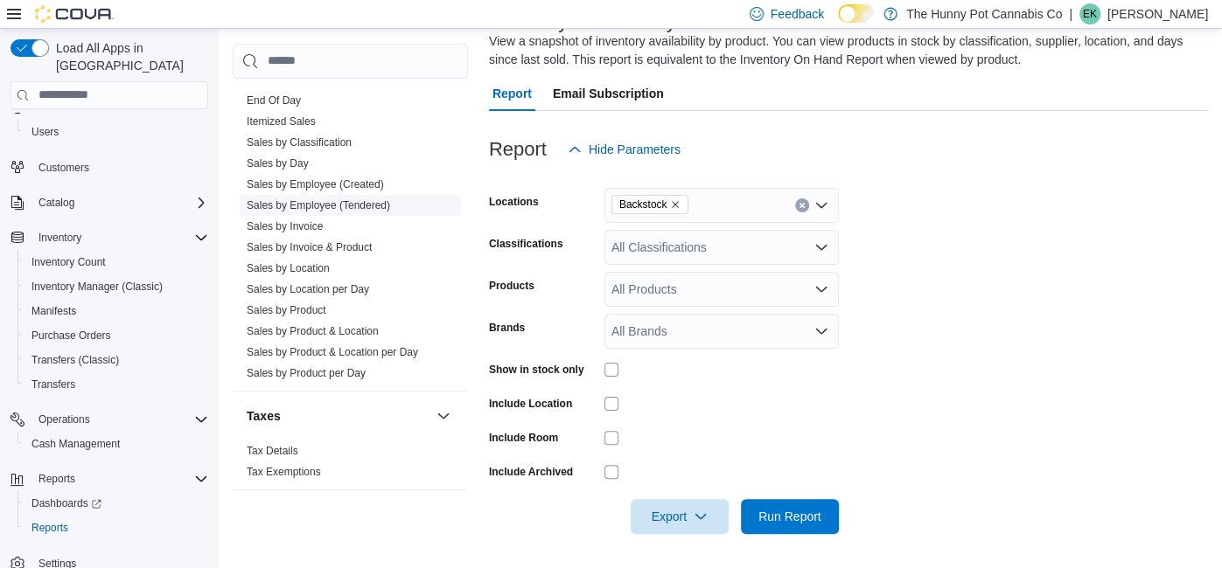
click at [314, 202] on link "Sales by Employee (Tendered)" at bounding box center [318, 205] width 143 height 12
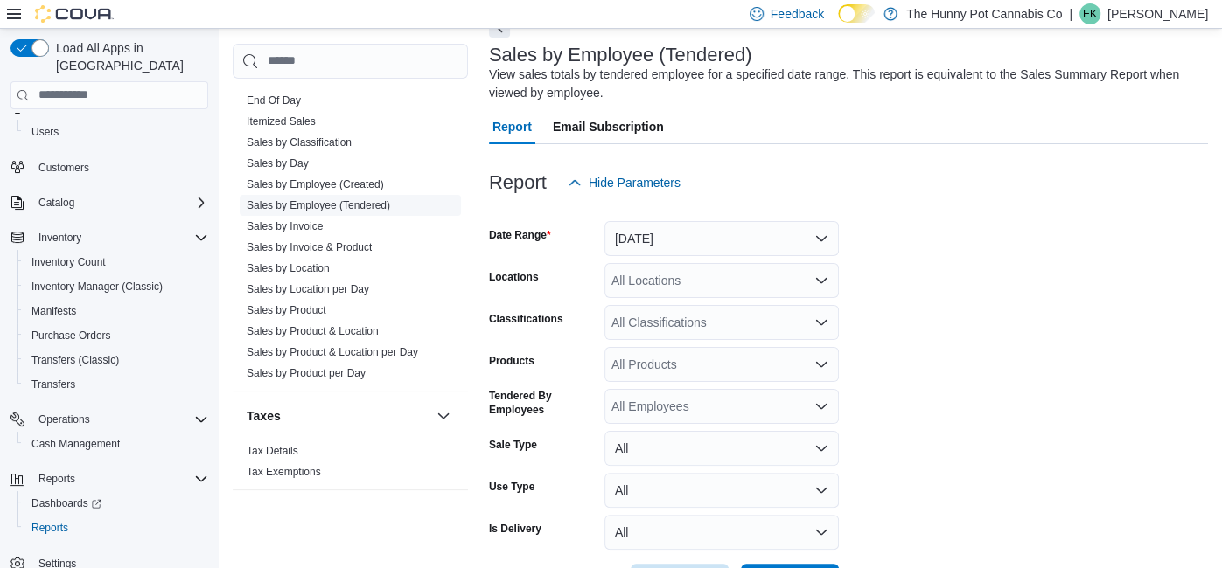
scroll to position [58, 0]
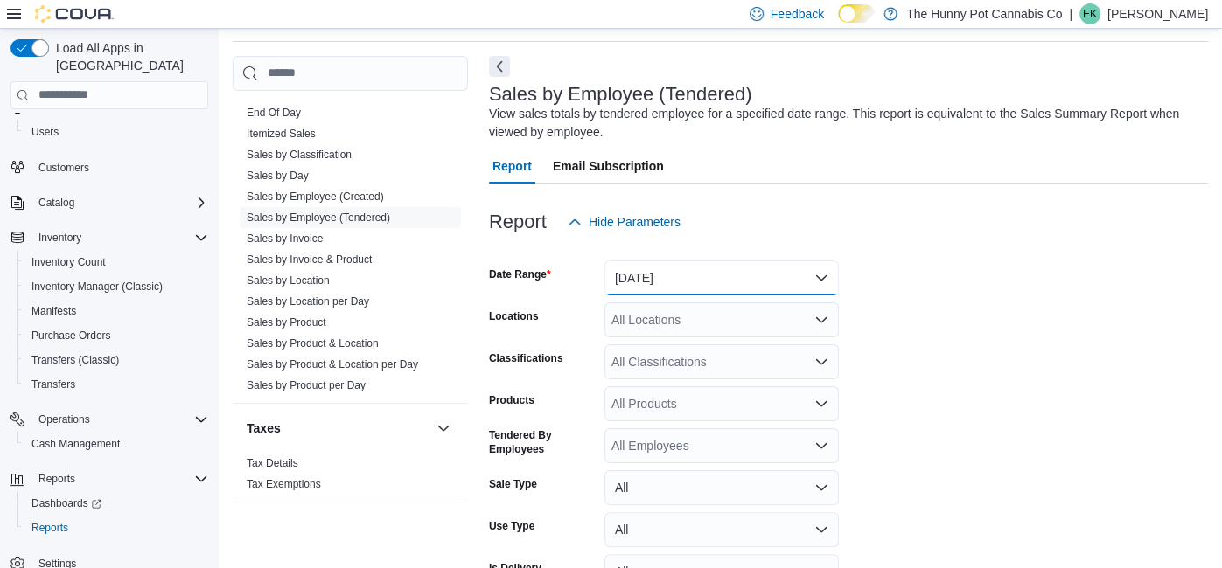
click at [687, 265] on button "Yesterday" at bounding box center [721, 278] width 234 height 35
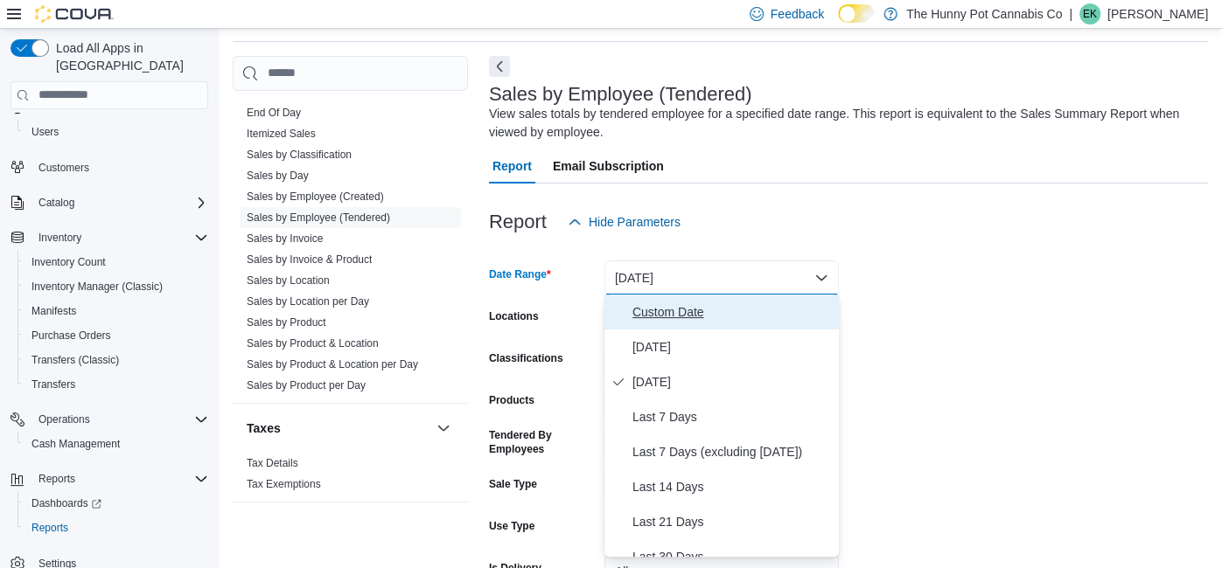
click at [675, 312] on span "Custom Date" at bounding box center [731, 312] width 199 height 21
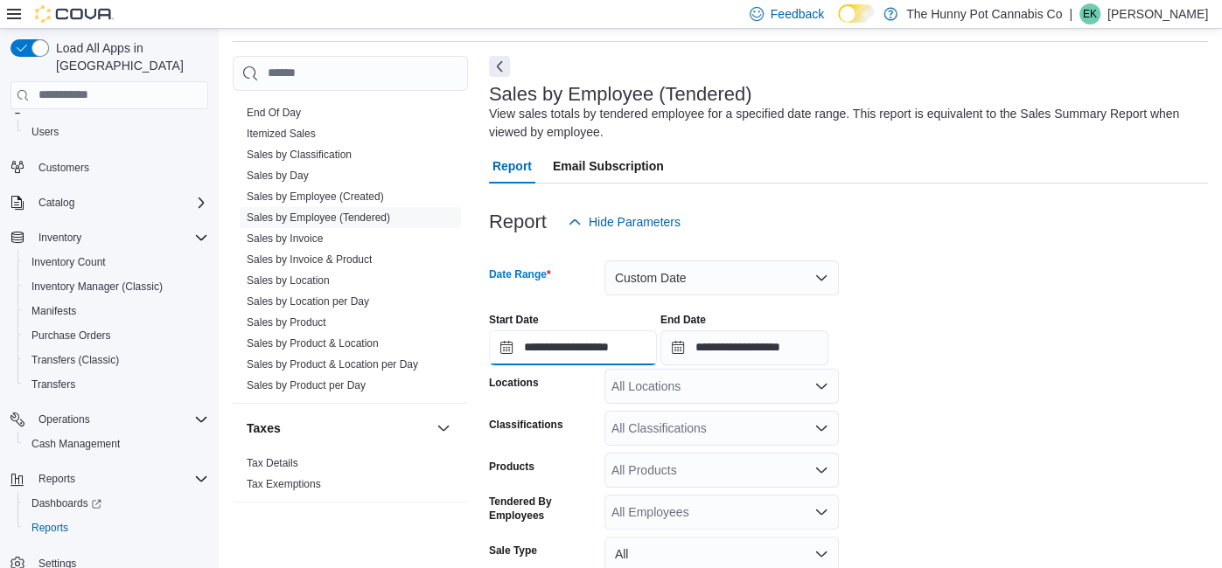
click at [649, 336] on input "**********" at bounding box center [573, 348] width 168 height 35
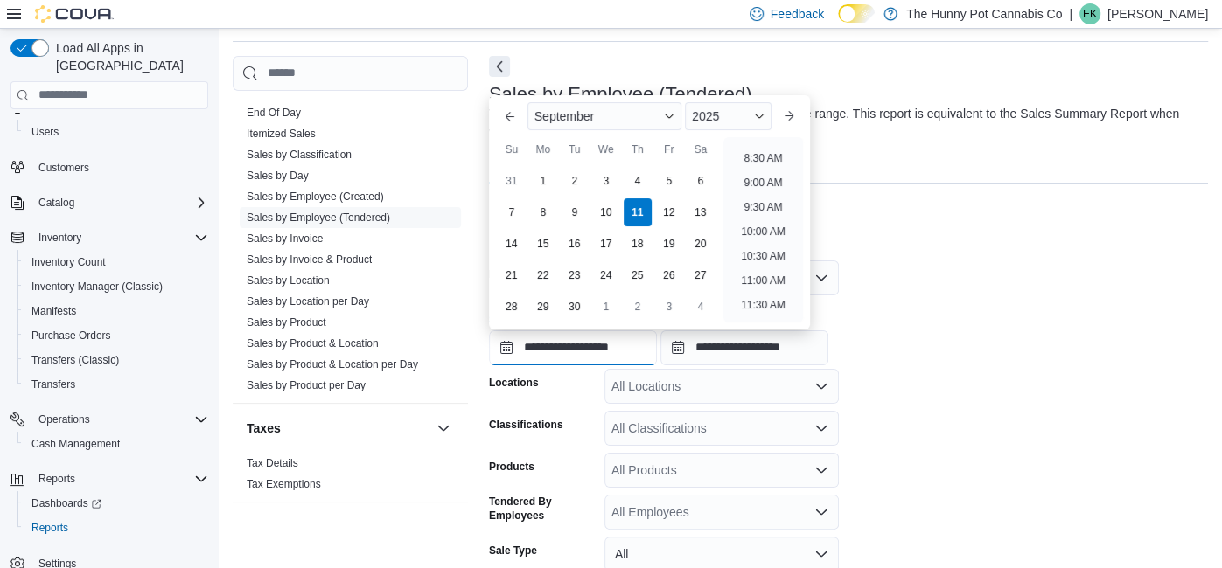
scroll to position [411, 0]
click at [768, 227] on li "10:00 AM" at bounding box center [763, 230] width 59 height 21
type input "**********"
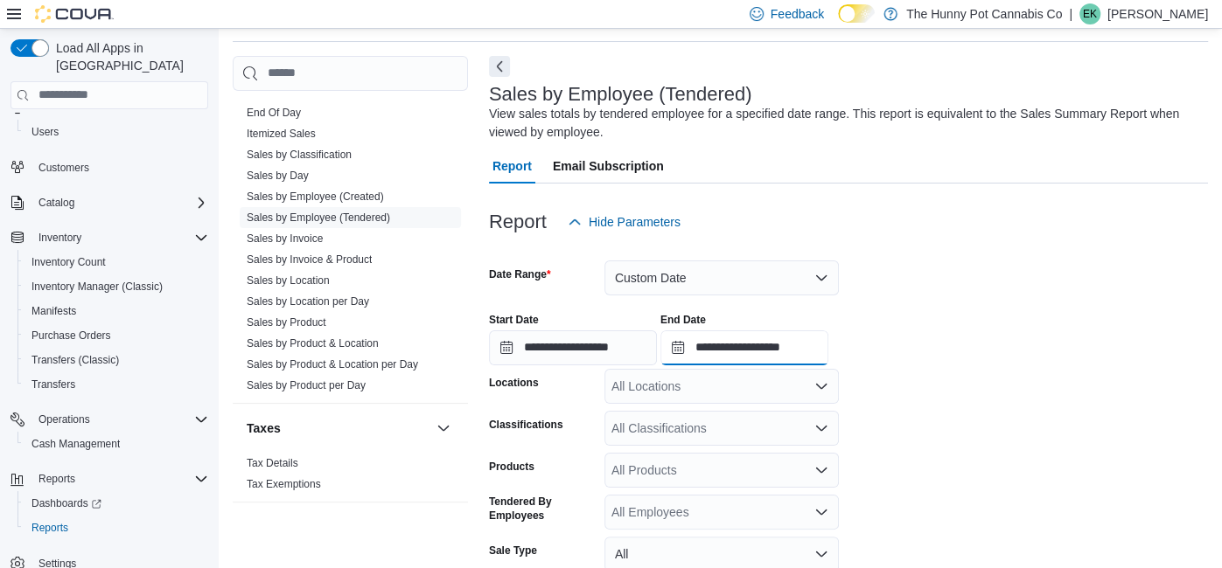
click at [828, 351] on input "**********" at bounding box center [744, 348] width 168 height 35
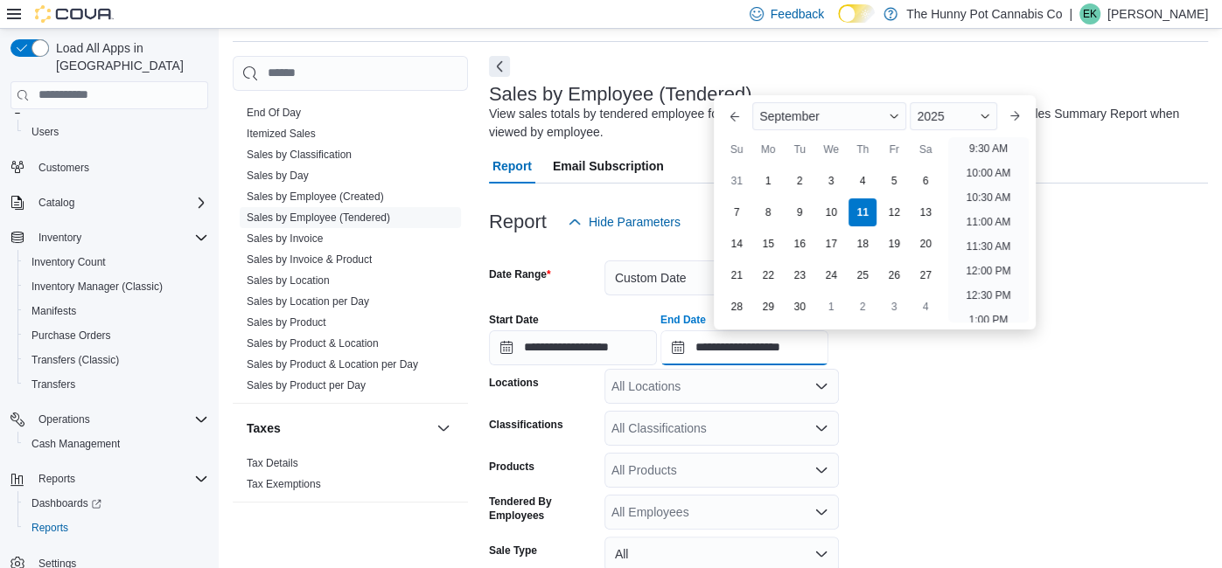
scroll to position [462, 0]
click at [983, 223] on li "11:00 AM" at bounding box center [988, 228] width 59 height 21
type input "**********"
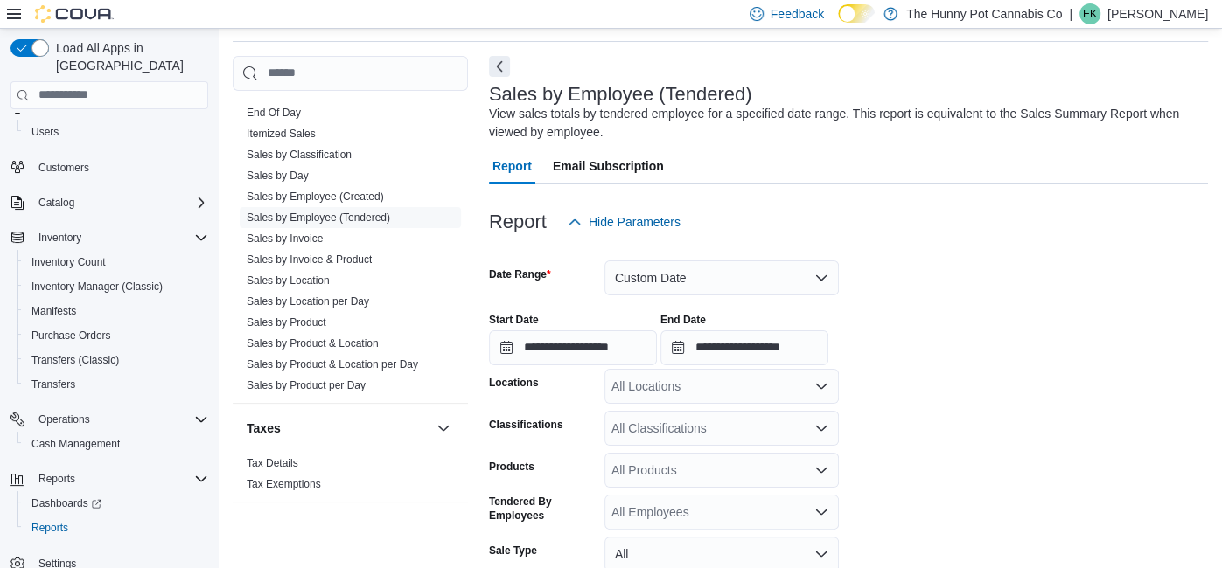
click at [719, 379] on div "All Locations" at bounding box center [721, 386] width 234 height 35
type input "***"
click at [707, 354] on span "[STREET_ADDRESS]" at bounding box center [702, 353] width 121 height 17
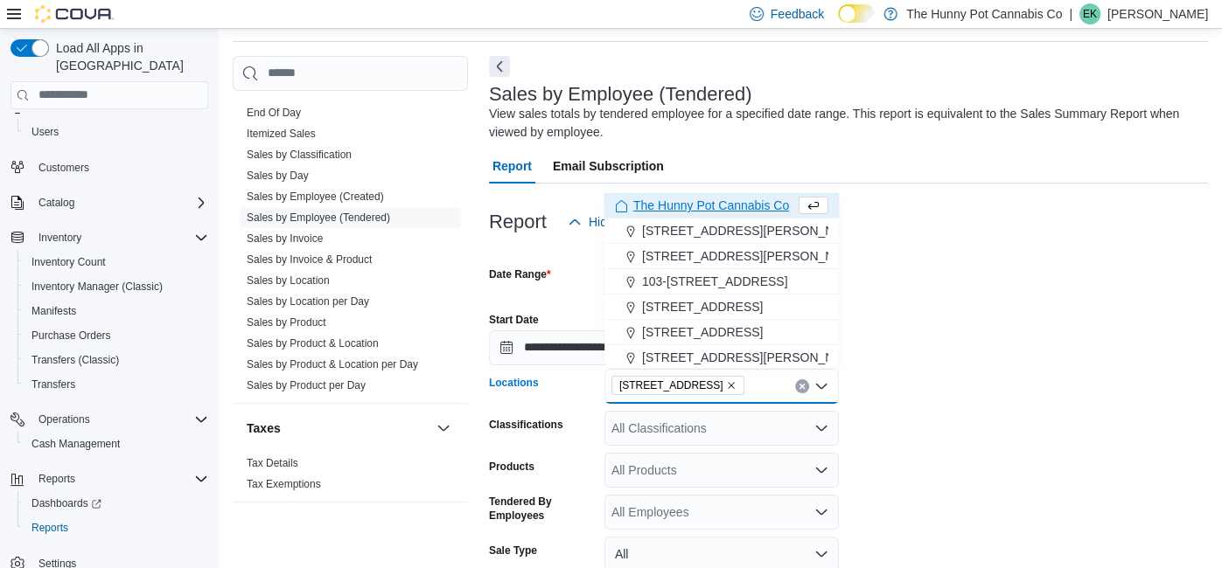
click at [916, 444] on form "**********" at bounding box center [848, 472] width 719 height 465
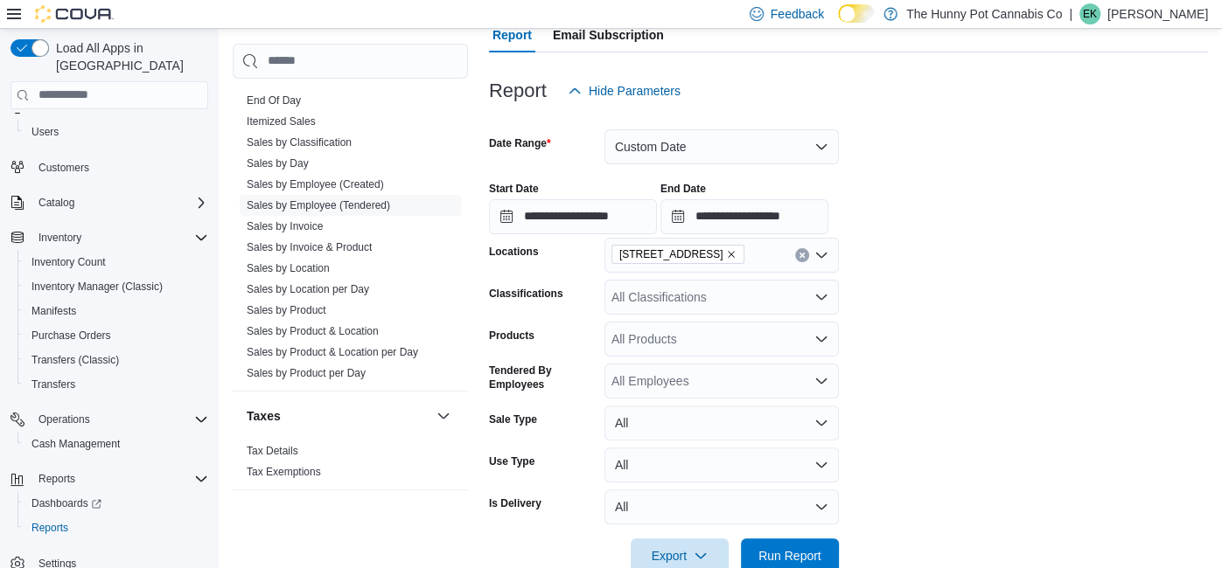
scroll to position [228, 0]
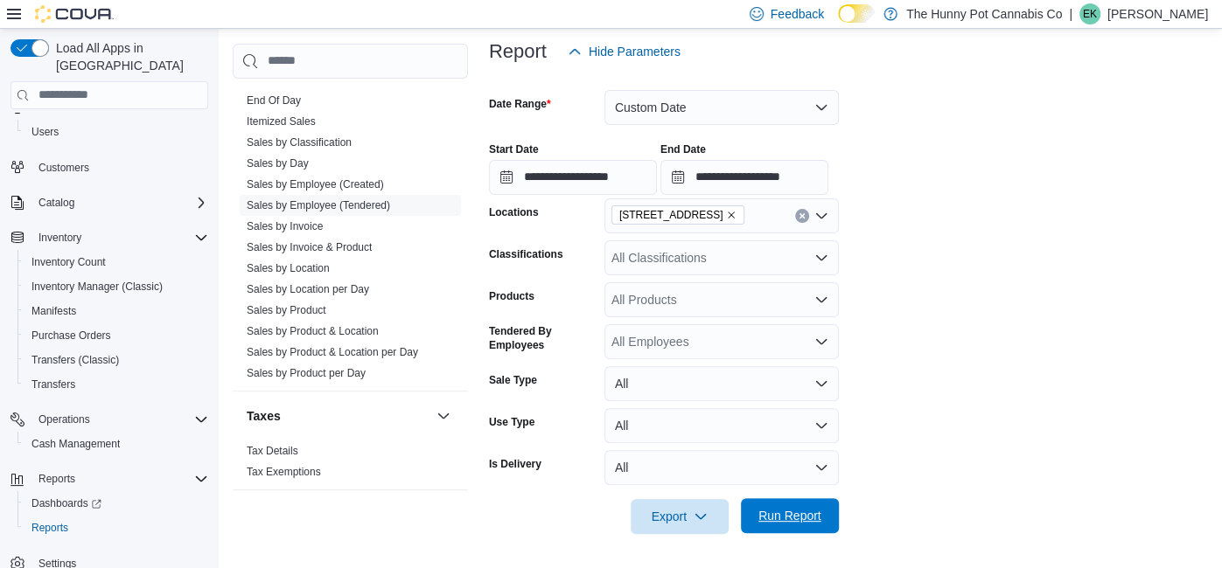
click at [796, 515] on span "Run Report" at bounding box center [789, 515] width 63 height 17
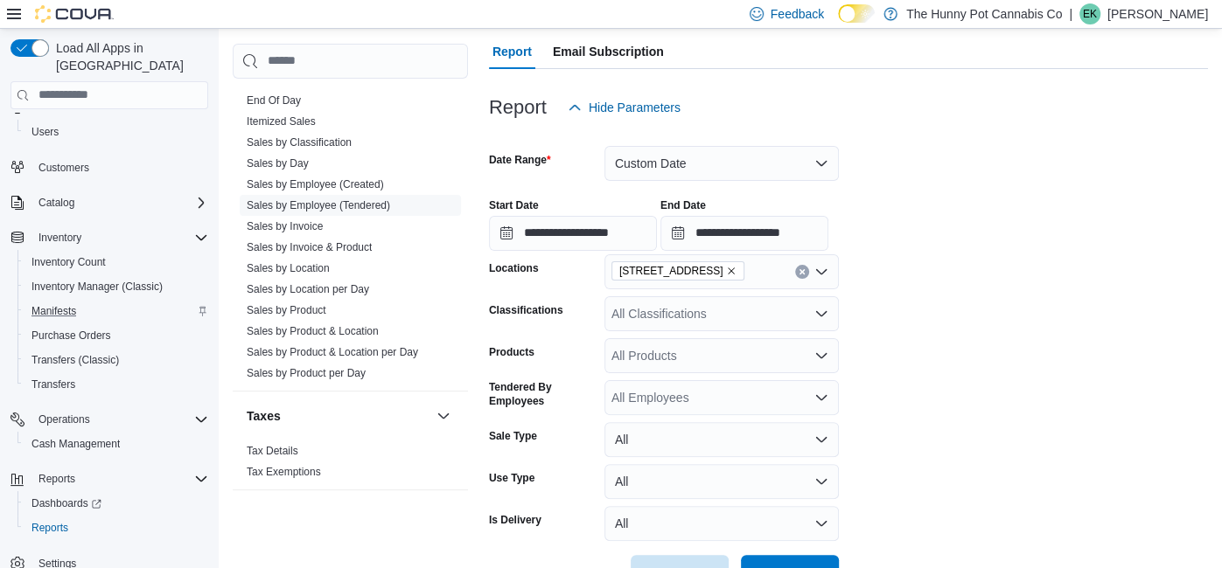
scroll to position [177, 0]
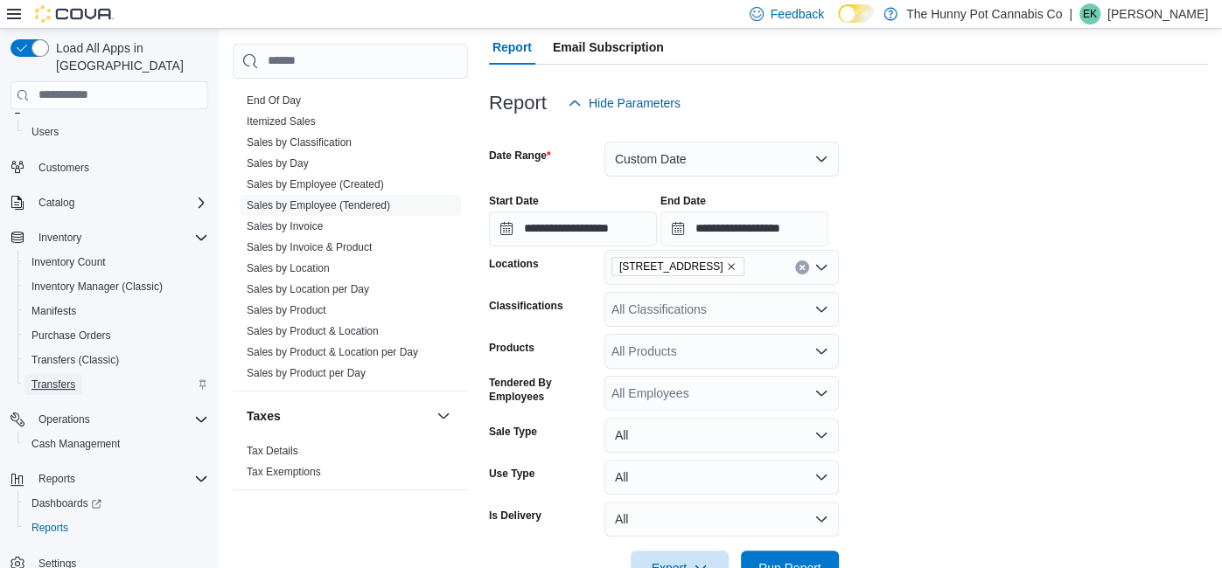
click at [66, 378] on span "Transfers" at bounding box center [53, 385] width 44 height 14
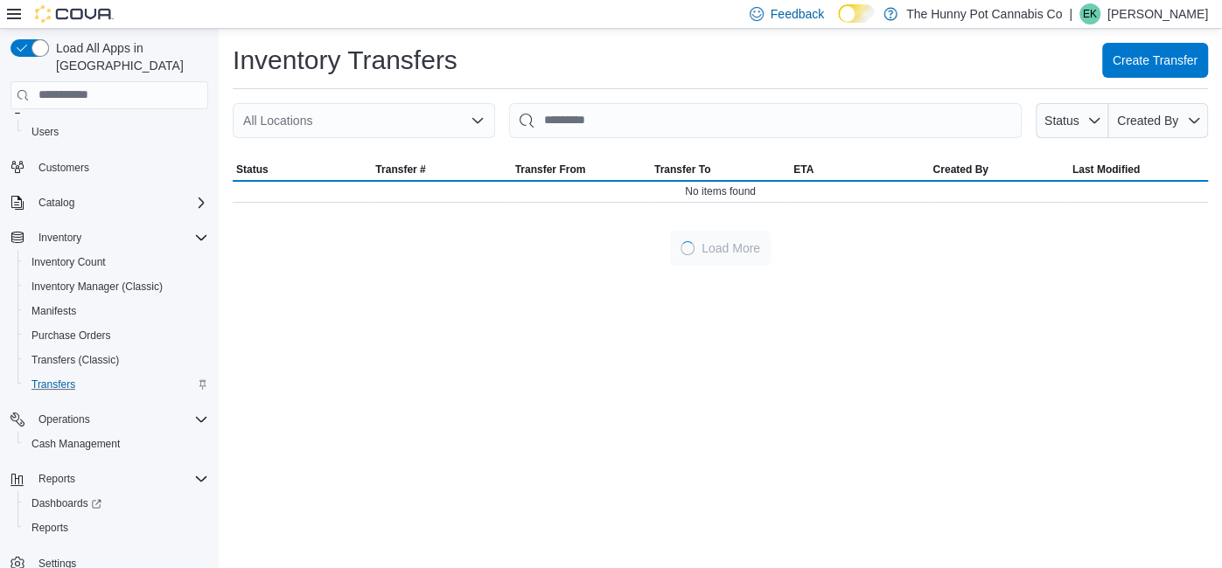
scroll to position [39, 0]
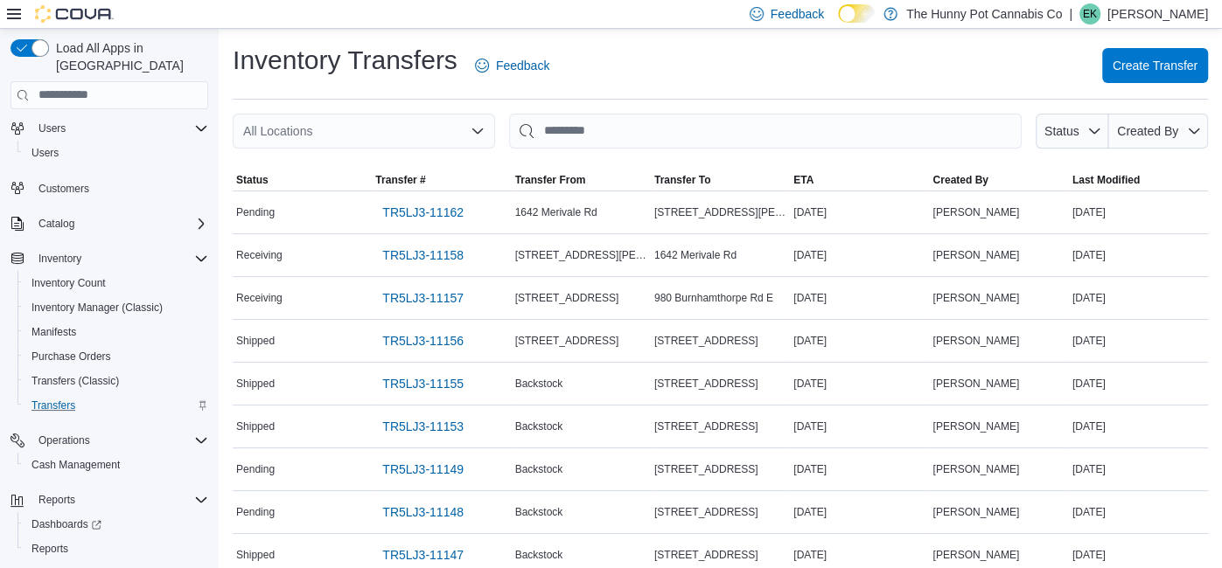
click at [472, 136] on icon "Open list of options" at bounding box center [478, 131] width 14 height 14
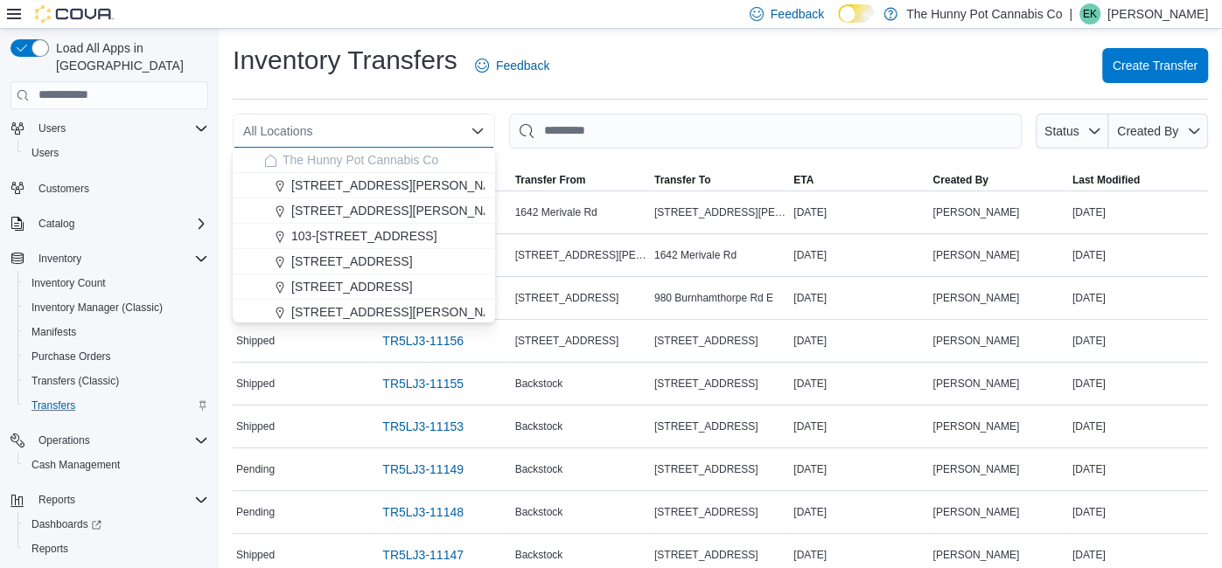
click at [411, 136] on div "All Locations" at bounding box center [364, 131] width 262 height 35
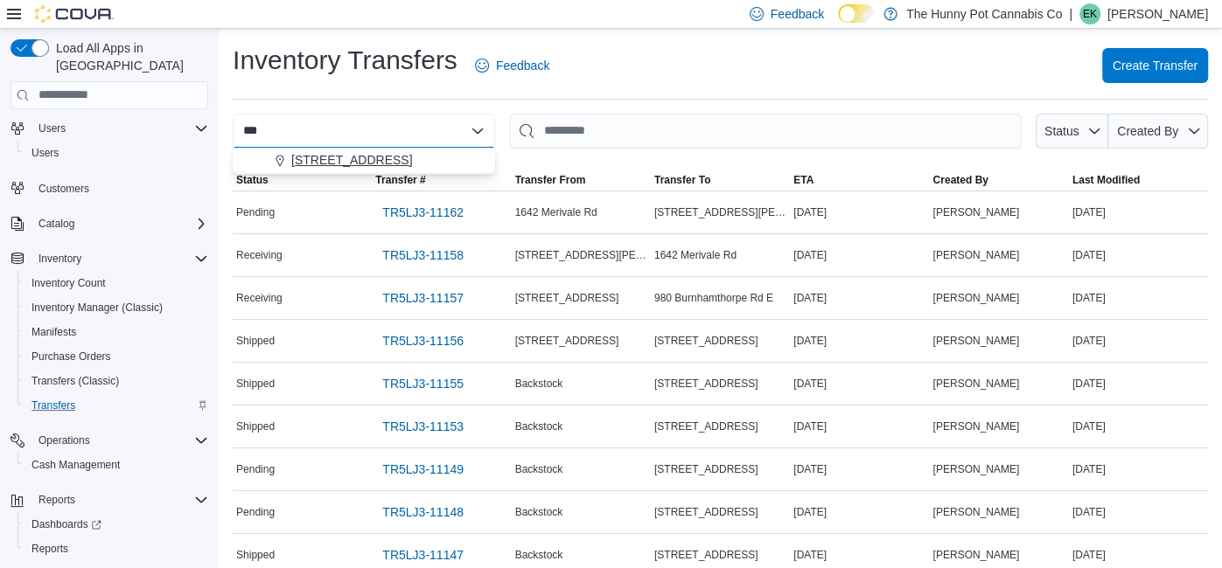
type input "***"
click at [408, 168] on div "[STREET_ADDRESS]" at bounding box center [374, 159] width 220 height 17
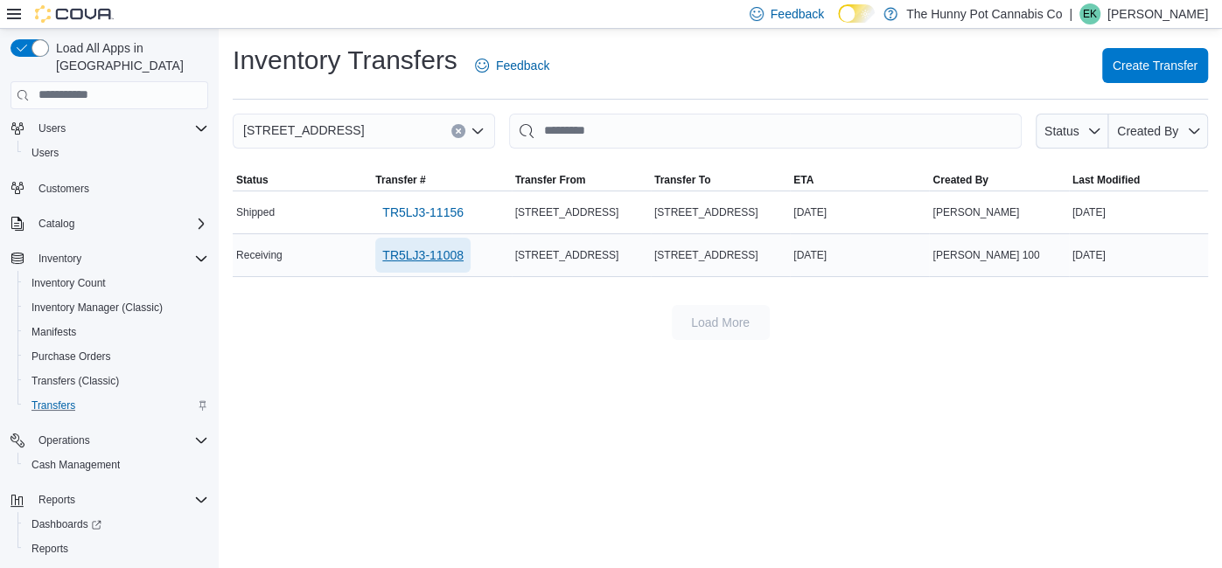
click at [439, 253] on span "TR5LJ3-11008" at bounding box center [422, 255] width 81 height 17
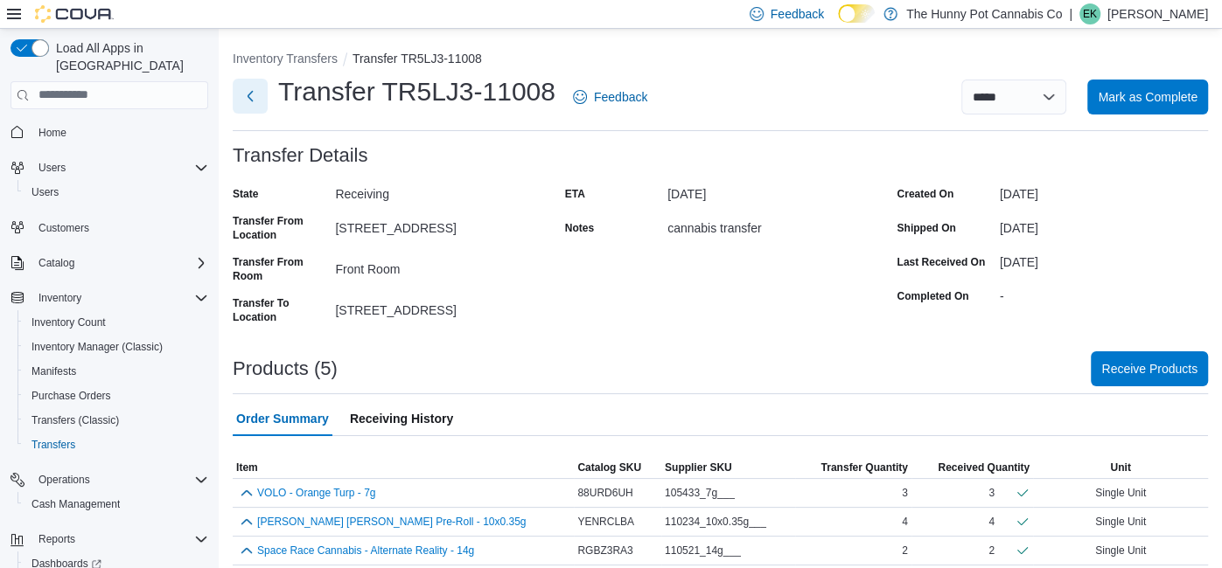
click at [254, 95] on button "Next" at bounding box center [250, 96] width 35 height 35
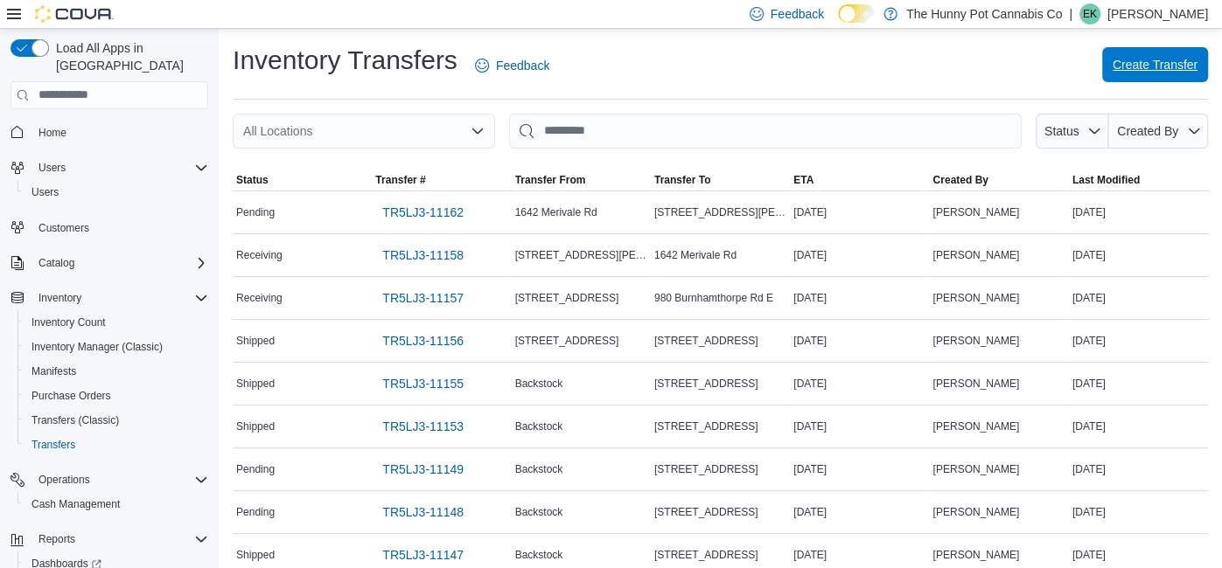
click at [1170, 73] on span "Create Transfer" at bounding box center [1154, 64] width 85 height 17
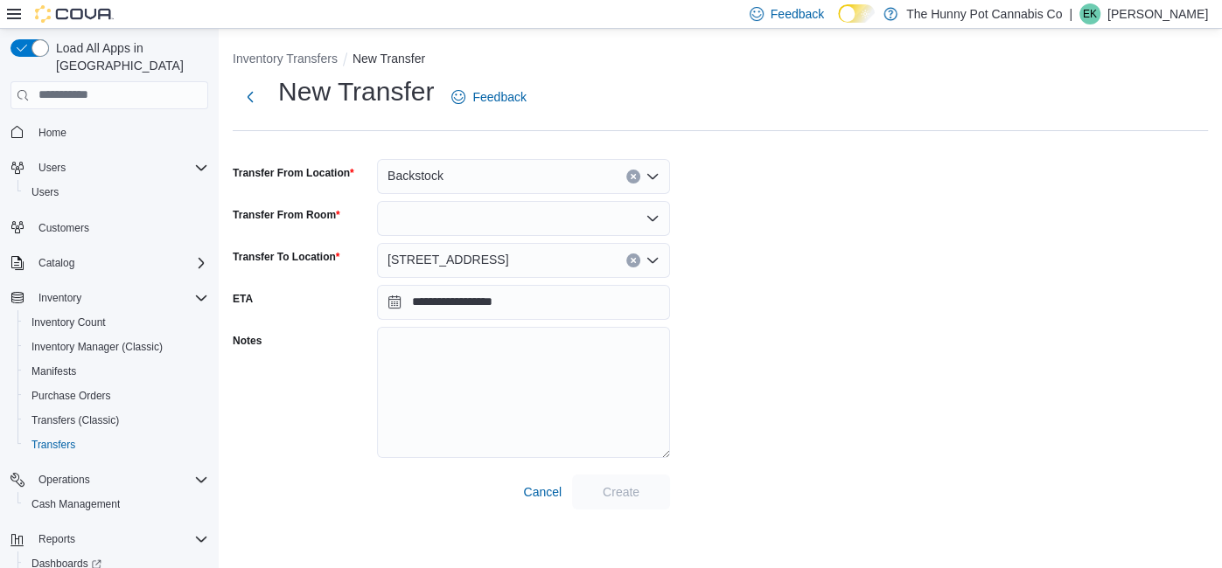
click at [654, 220] on icon "Open list of options" at bounding box center [652, 219] width 14 height 14
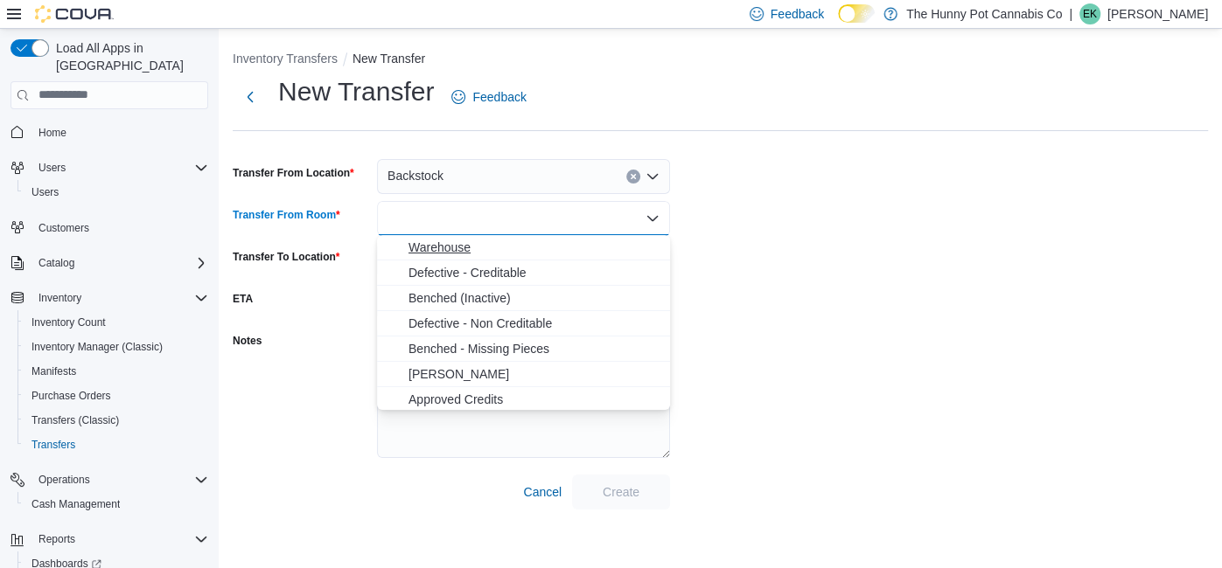
click at [625, 241] on span "Warehouse" at bounding box center [533, 247] width 251 height 17
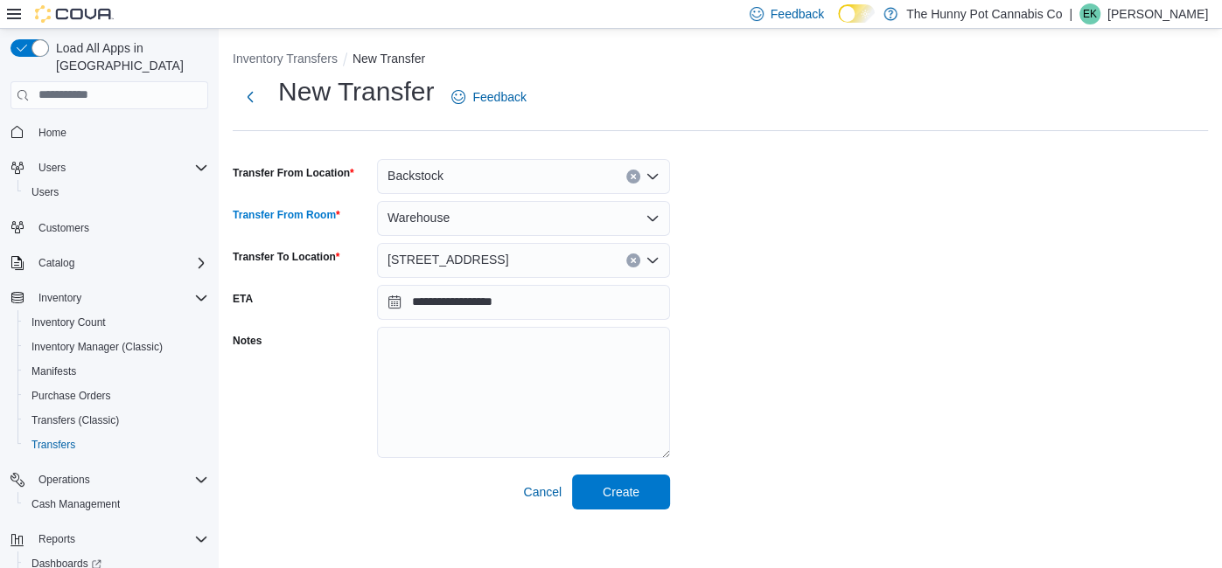
click at [630, 261] on icon "Clear input" at bounding box center [633, 260] width 7 height 7
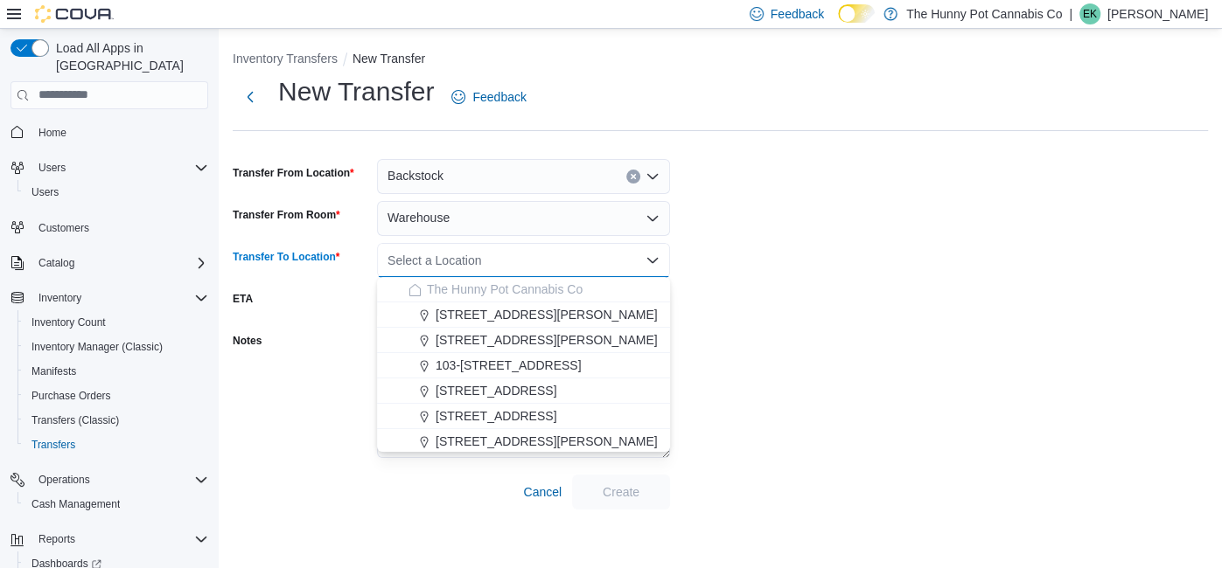
click at [550, 262] on div "Select a Location Combo box. Selected. Combo box input. Select a Location. Type…" at bounding box center [523, 260] width 293 height 35
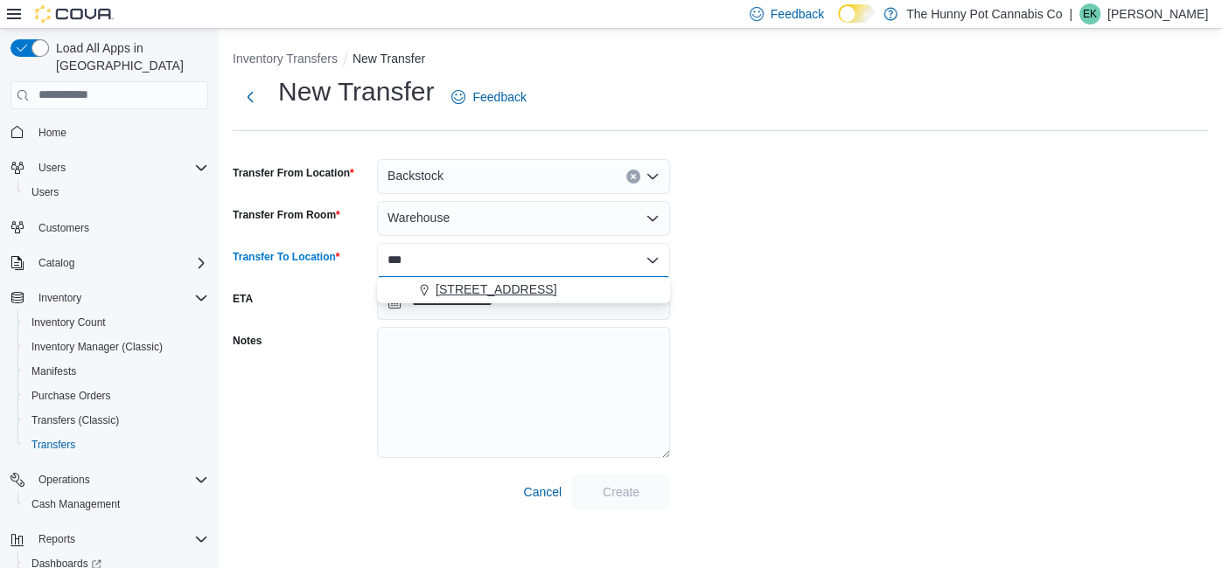
type input "***"
click at [544, 286] on div "[STREET_ADDRESS]" at bounding box center [533, 289] width 251 height 17
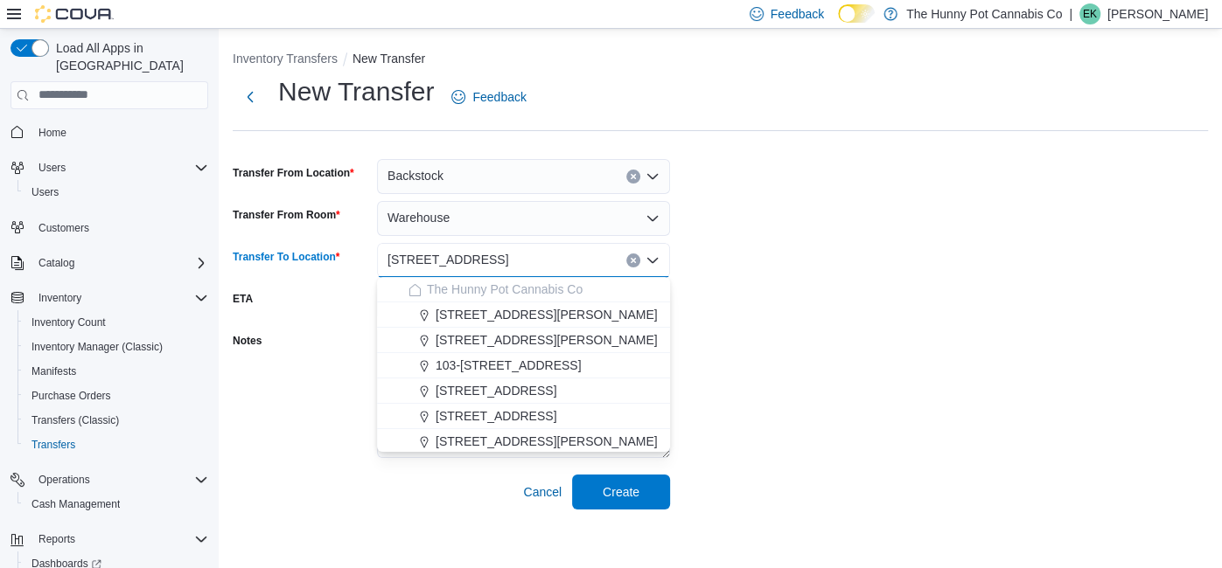
click at [695, 331] on div "**********" at bounding box center [720, 292] width 975 height 436
